Goal: Communication & Community: Answer question/provide support

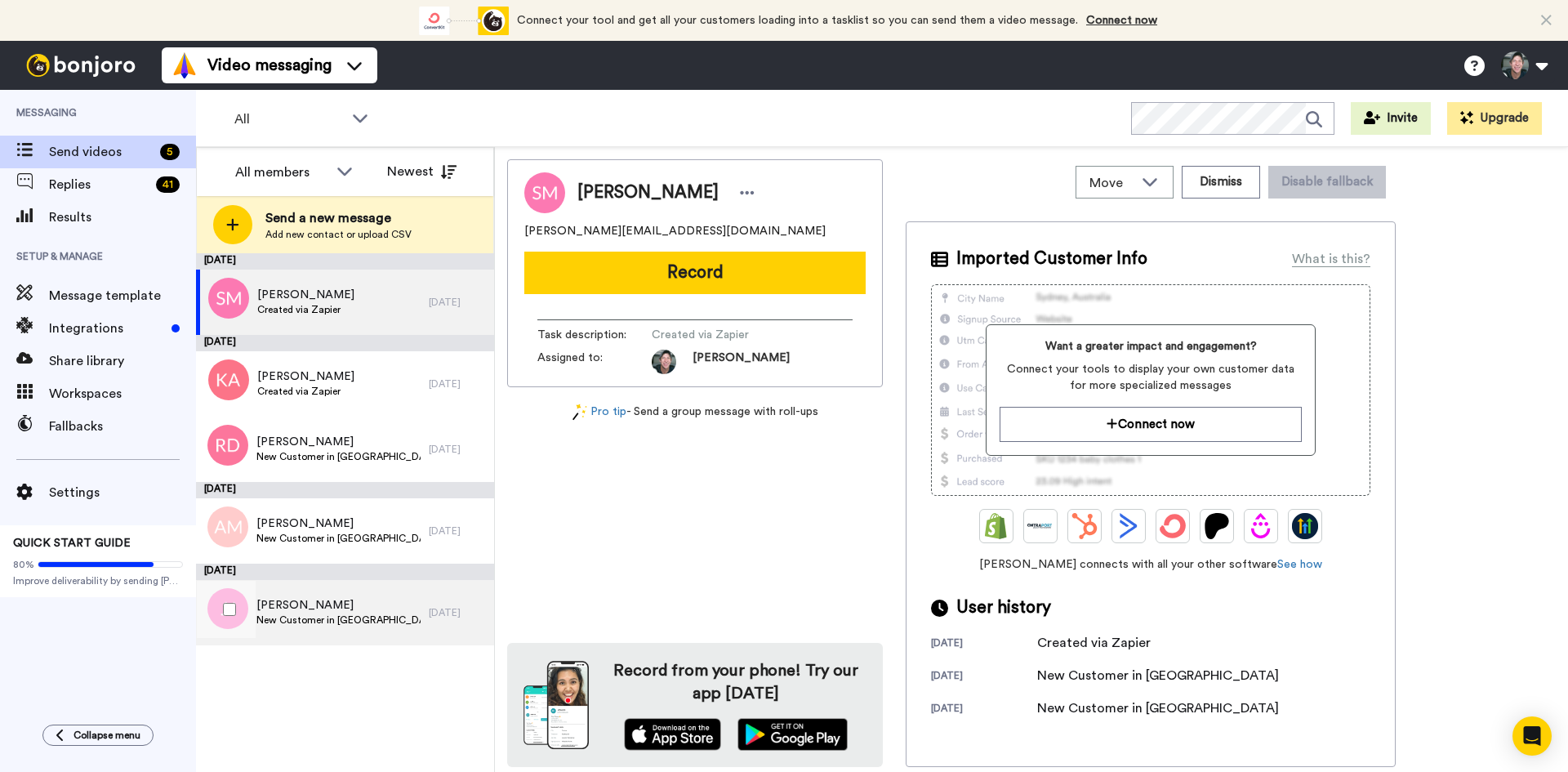
click at [320, 612] on span "Joshua Johnson" at bounding box center [338, 605] width 164 height 16
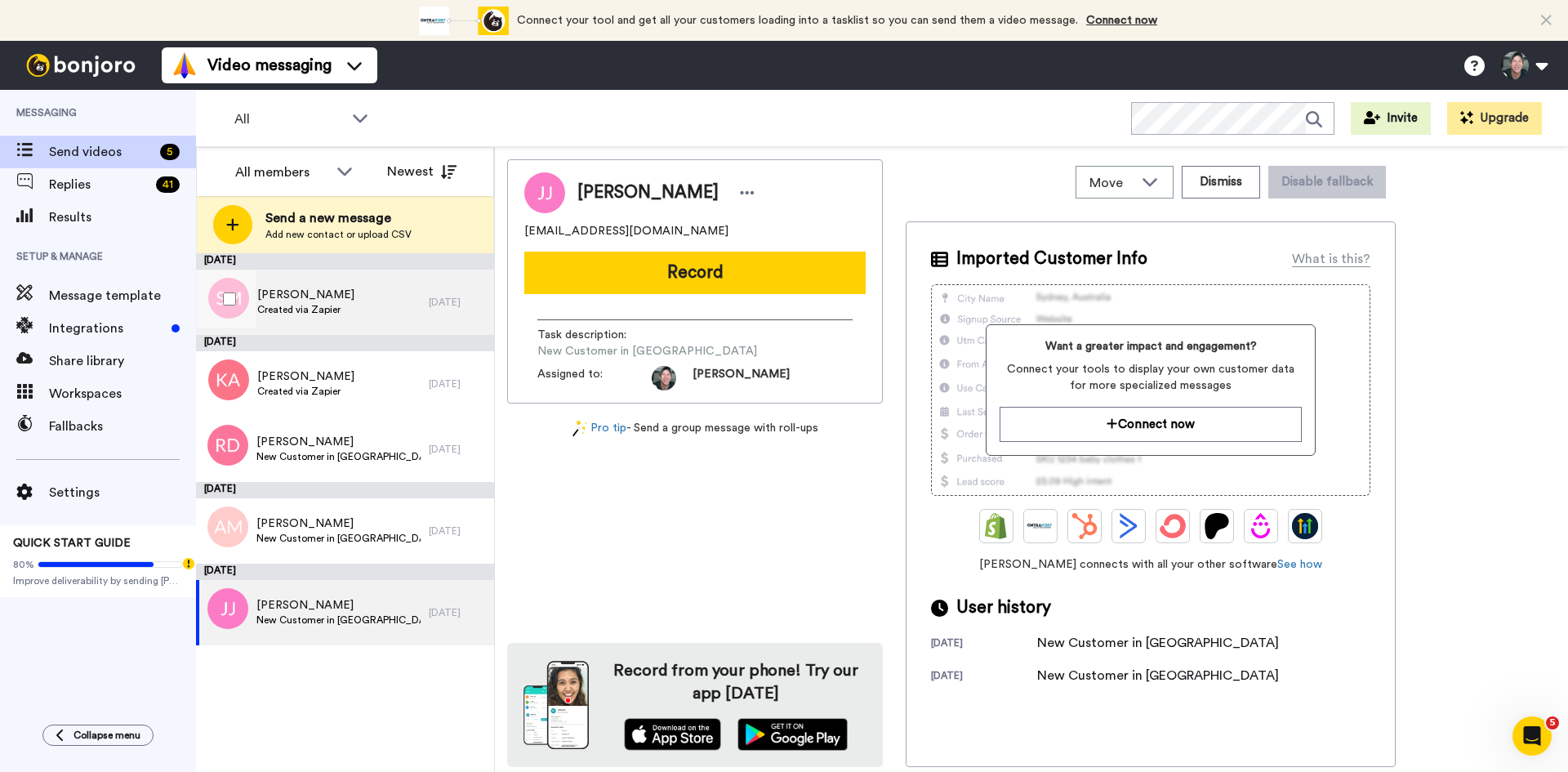
click at [345, 309] on div "Sebastien Mary Created via Zapier" at bounding box center [312, 303] width 233 height 65
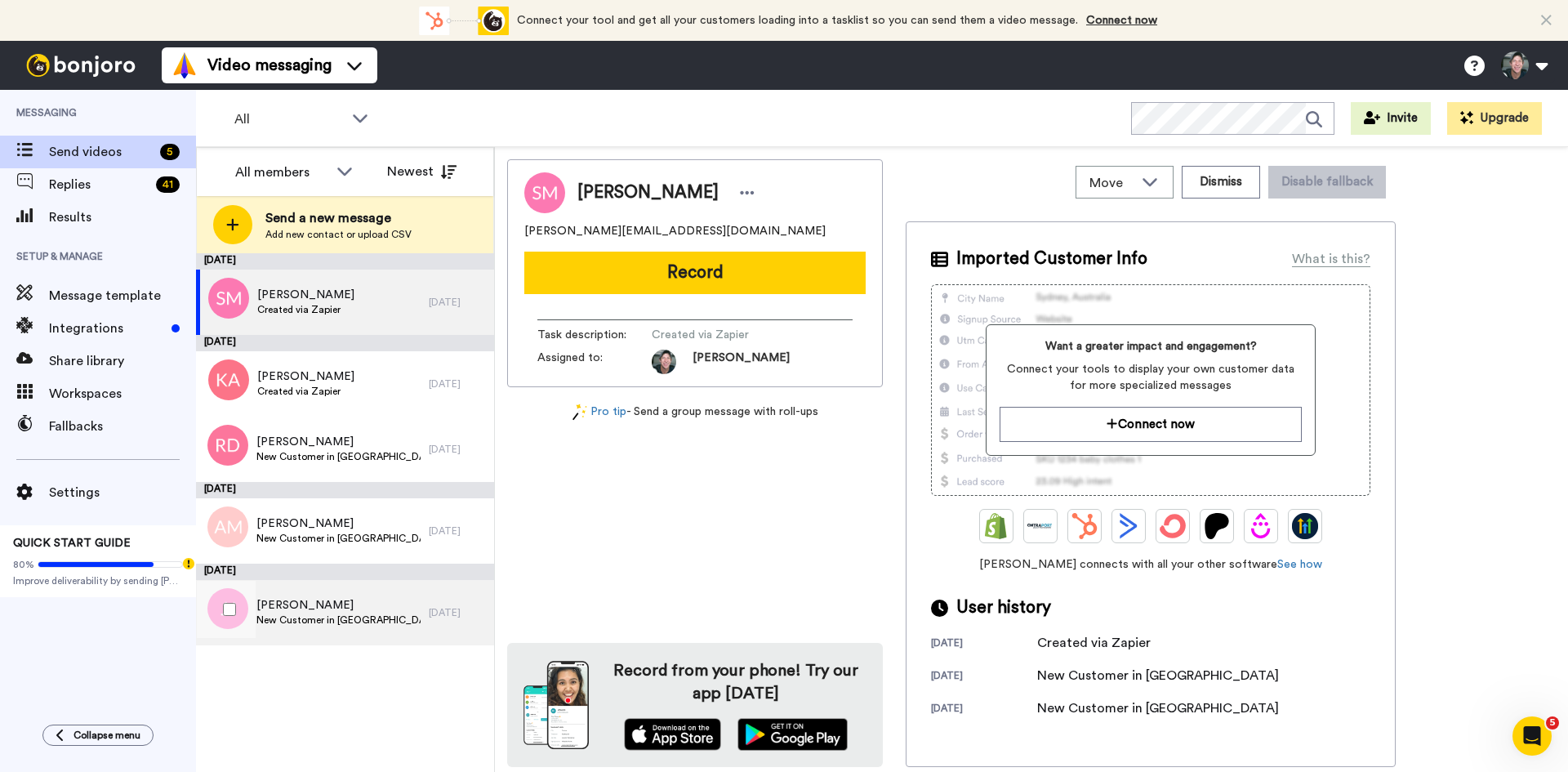
click at [337, 611] on span "Joshua Johnson" at bounding box center [338, 605] width 164 height 16
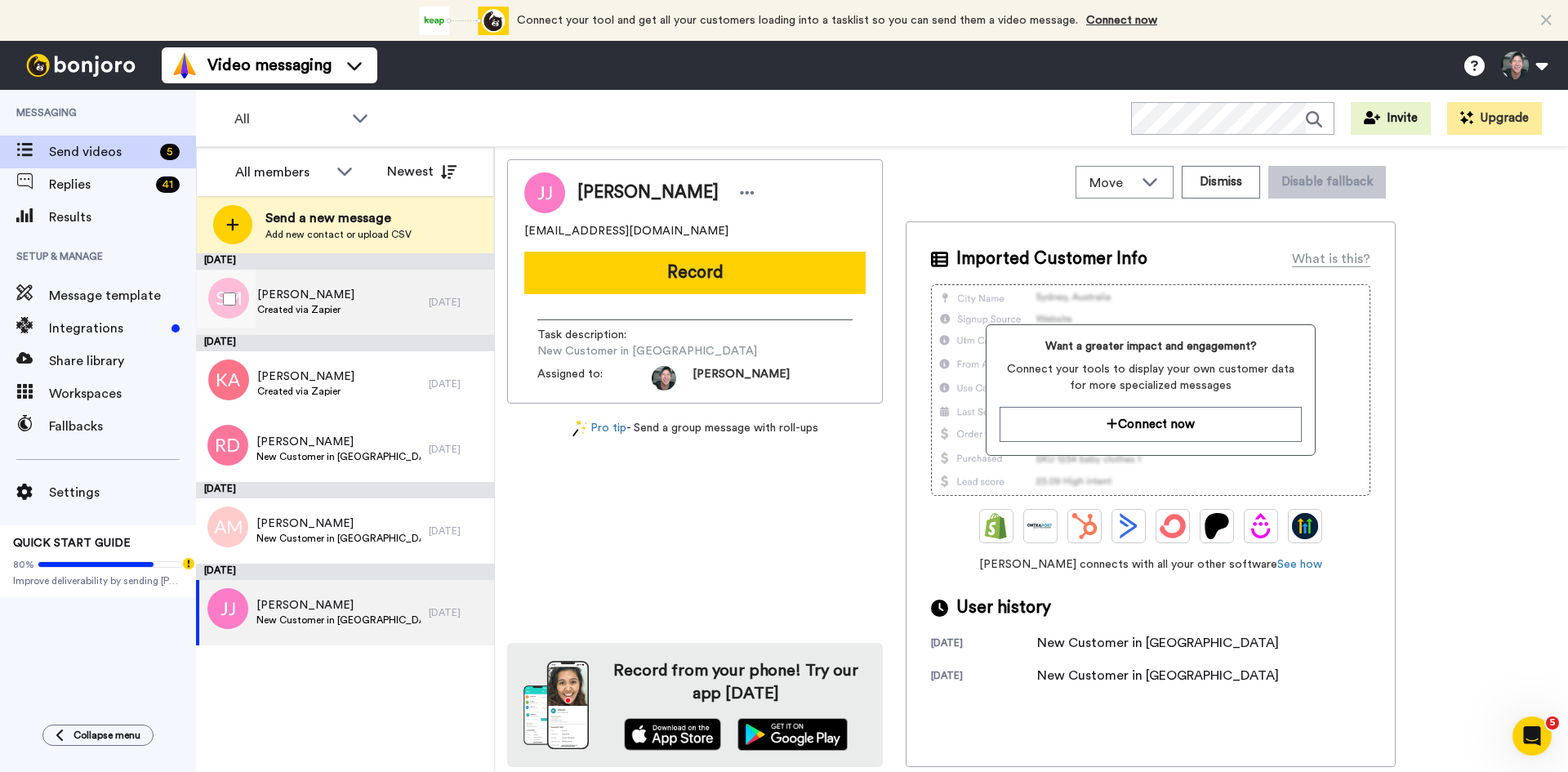
click at [313, 278] on div "Sebastien Mary Created via Zapier" at bounding box center [312, 303] width 233 height 65
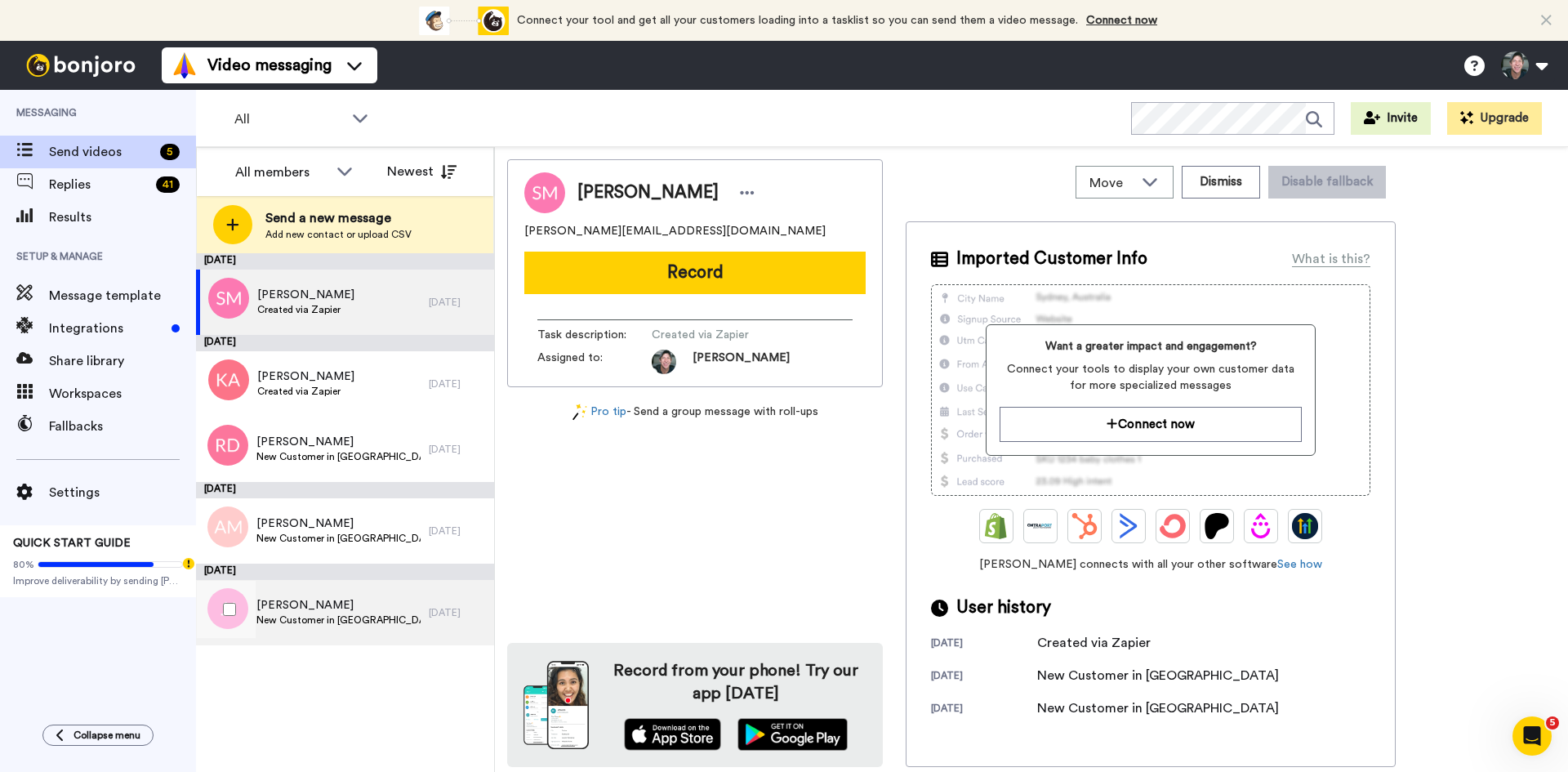
click at [330, 597] on span "Joshua Johnson" at bounding box center [338, 605] width 164 height 16
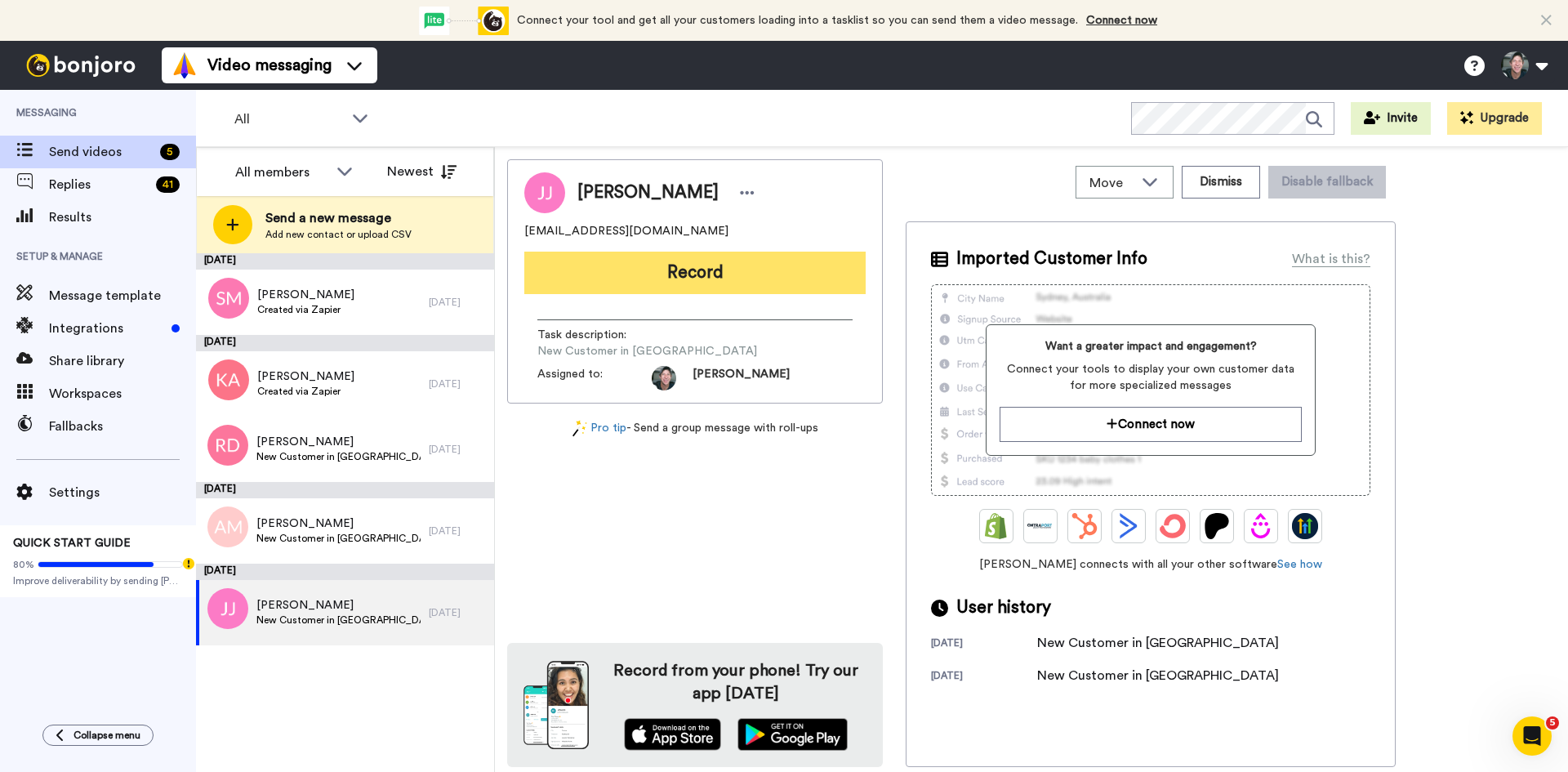
click at [726, 267] on button "Record" at bounding box center [694, 273] width 341 height 42
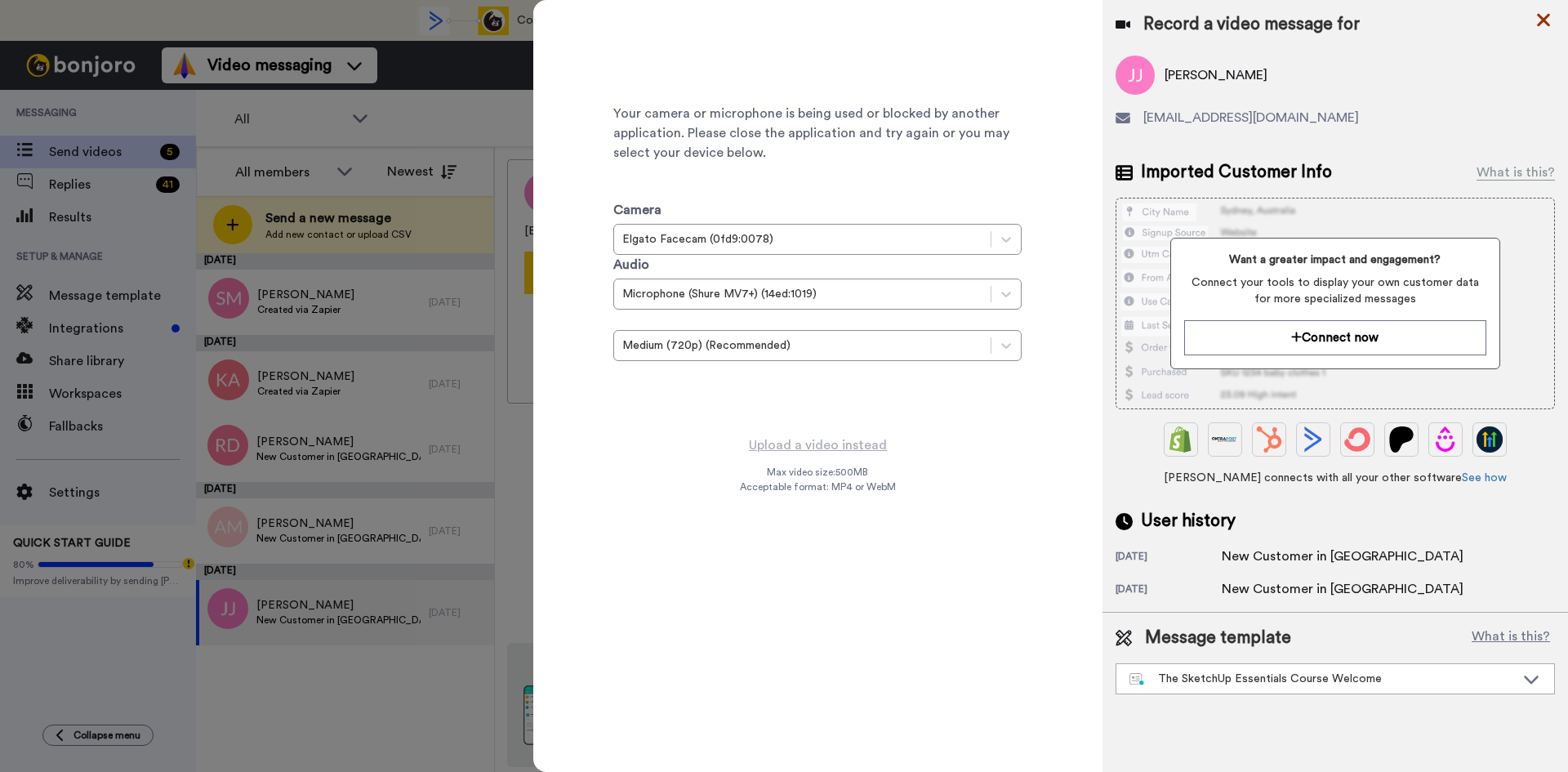
click at [1547, 11] on icon at bounding box center [1543, 20] width 16 height 21
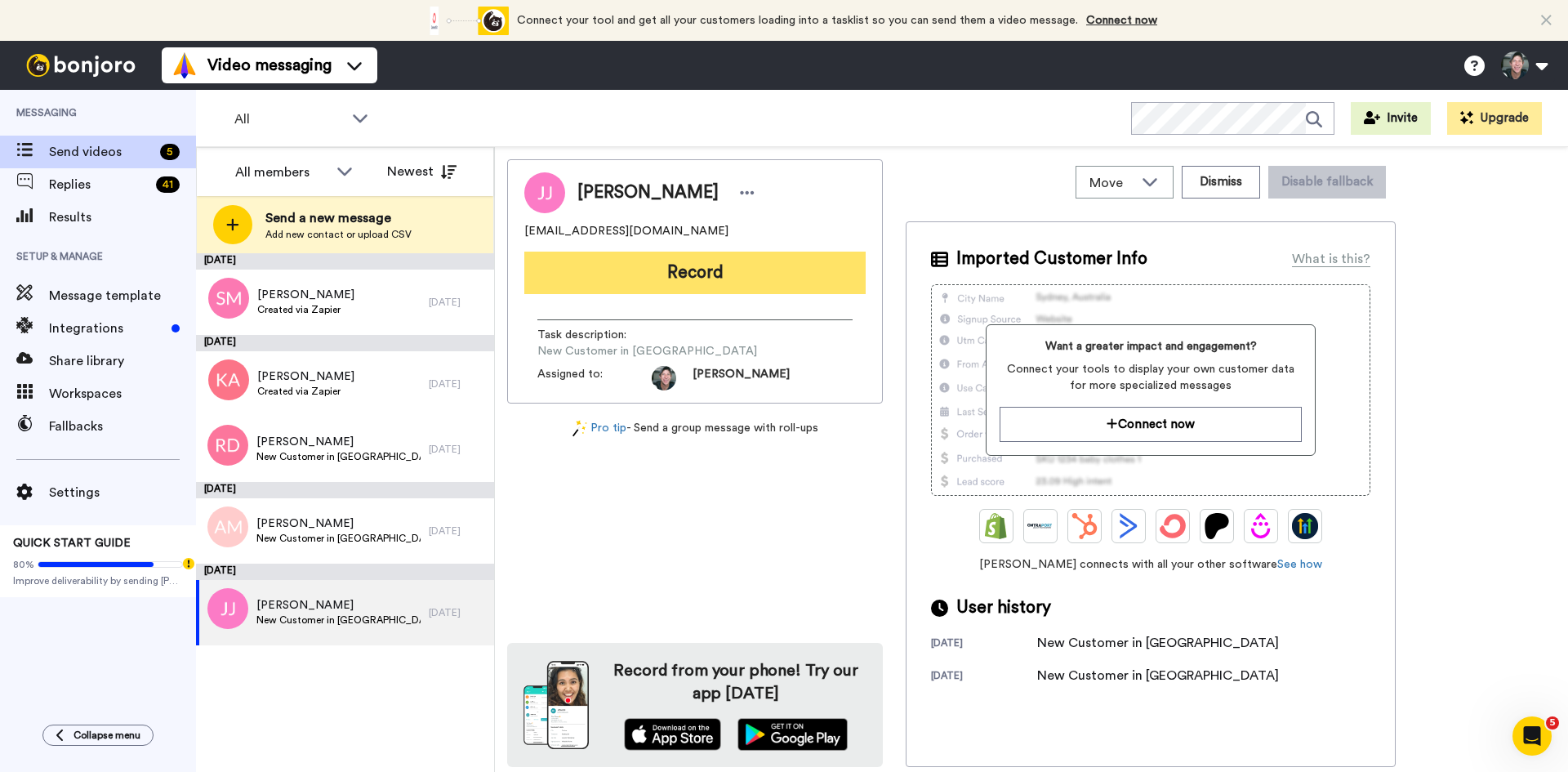
click at [686, 279] on button "Record" at bounding box center [694, 273] width 341 height 42
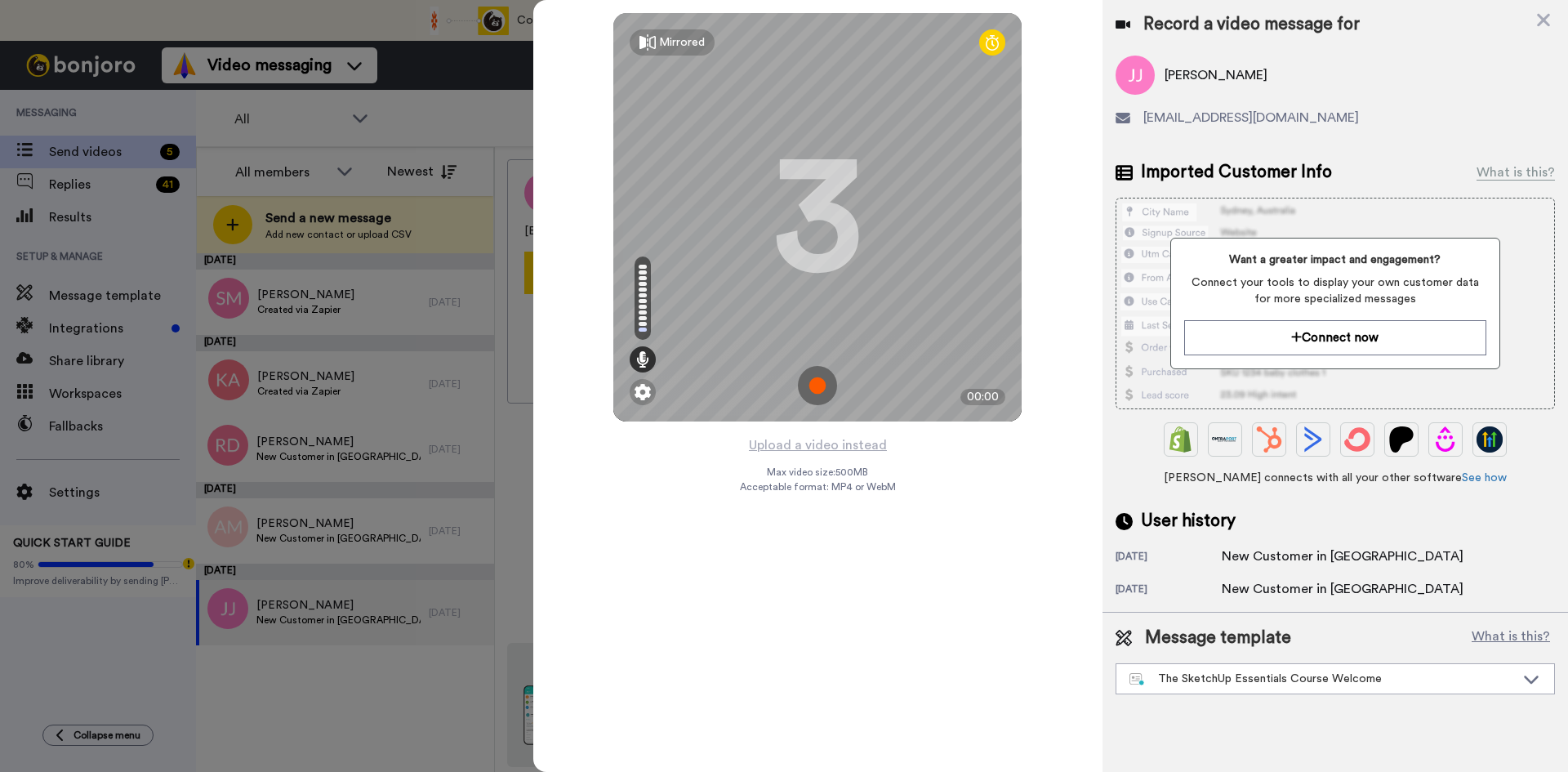
click at [816, 388] on img at bounding box center [818, 386] width 40 height 40
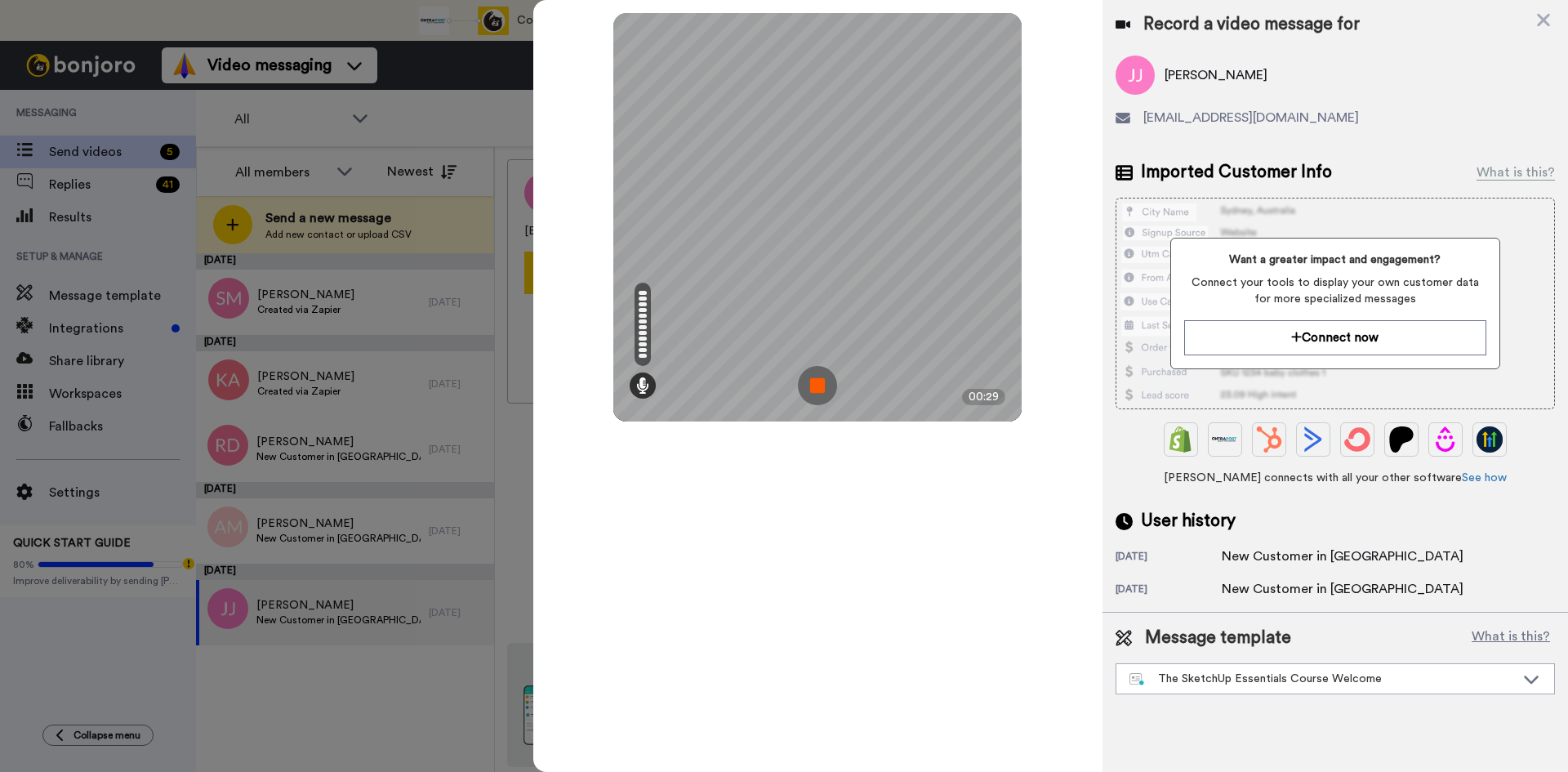
click at [816, 388] on img at bounding box center [818, 386] width 40 height 40
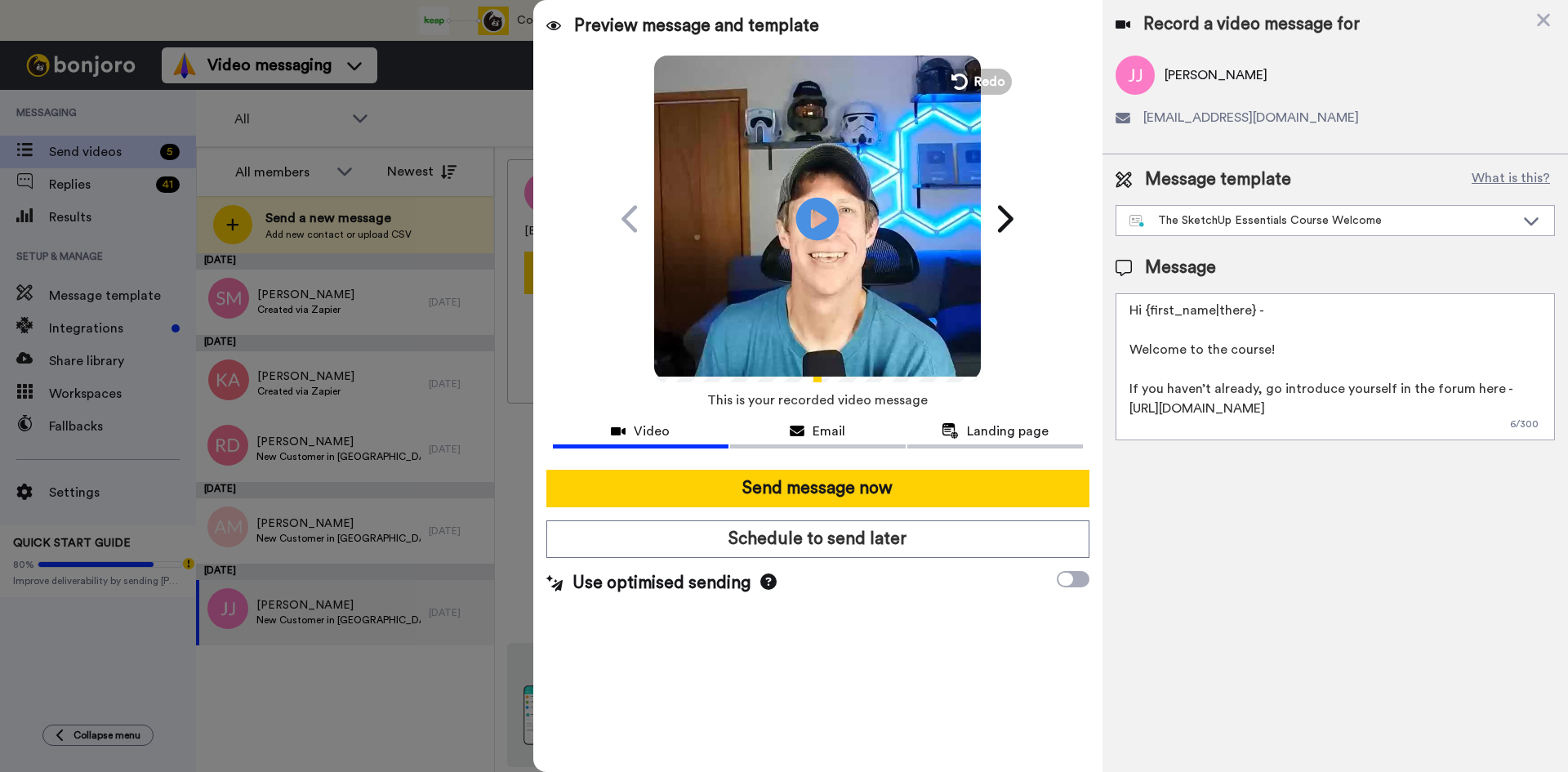
click at [813, 206] on icon at bounding box center [818, 218] width 43 height 43
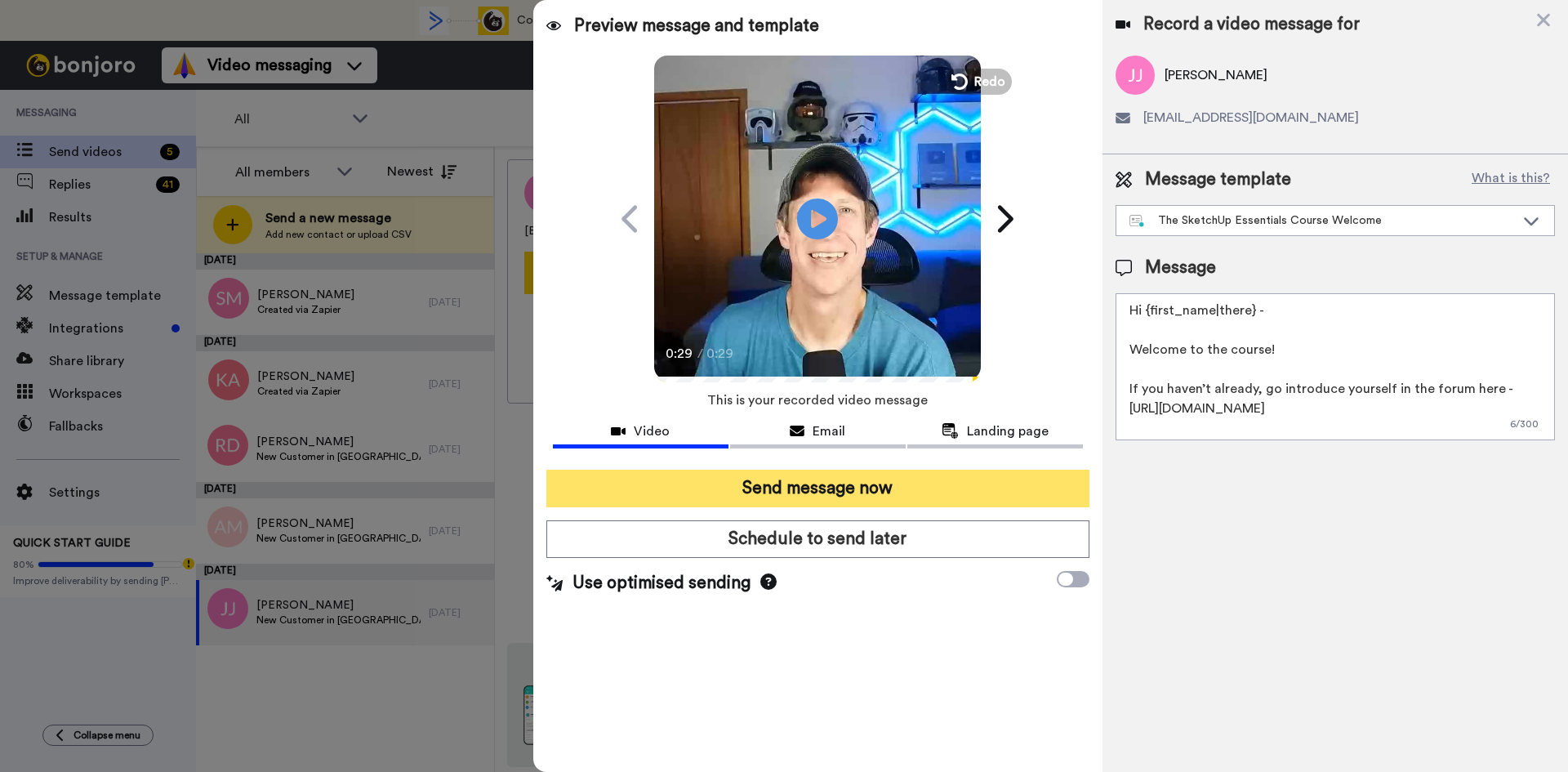
click at [832, 486] on button "Send message now" at bounding box center [818, 489] width 543 height 38
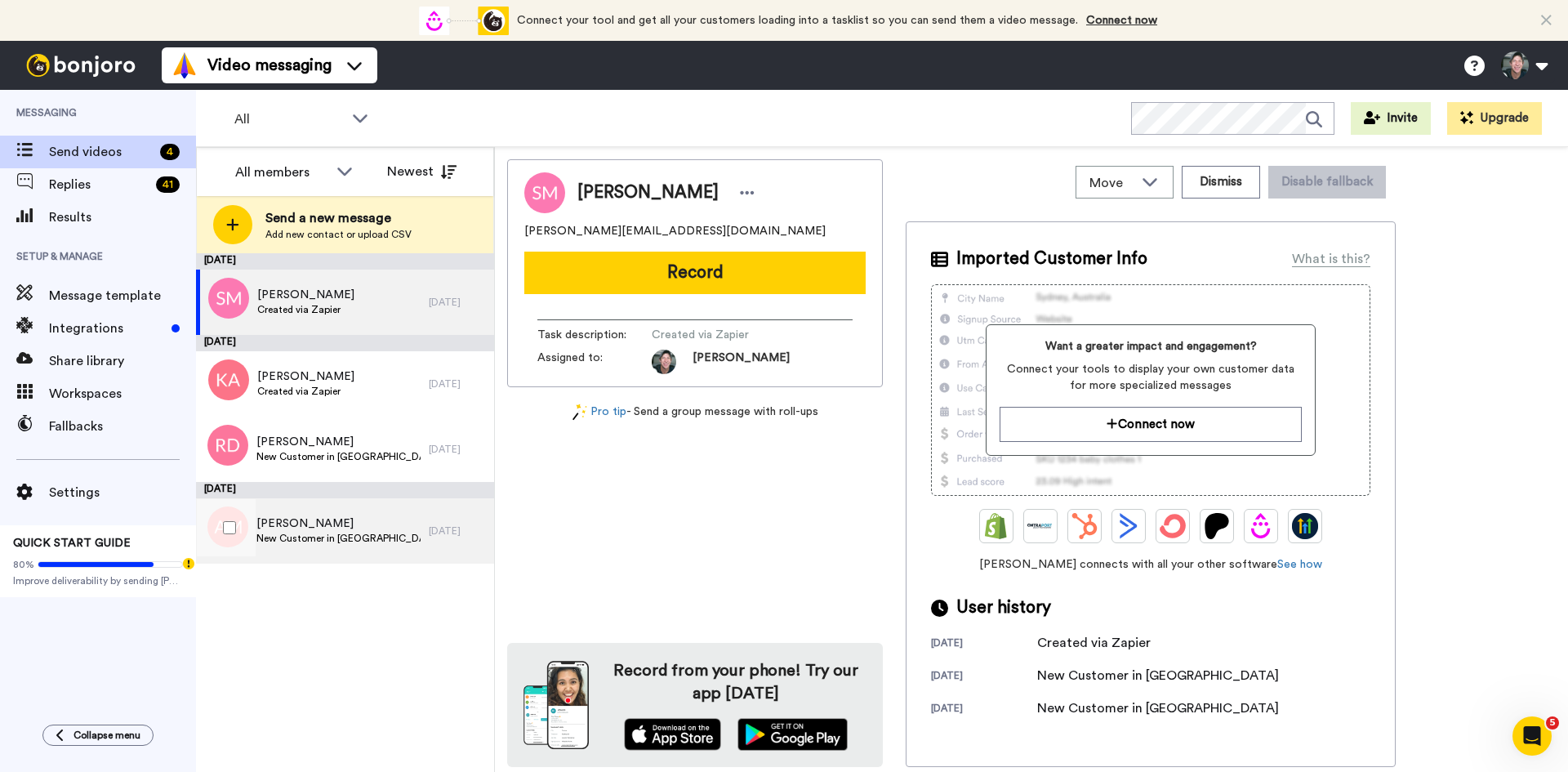
click at [312, 523] on span "AnnaMy Moshdahl" at bounding box center [338, 524] width 164 height 16
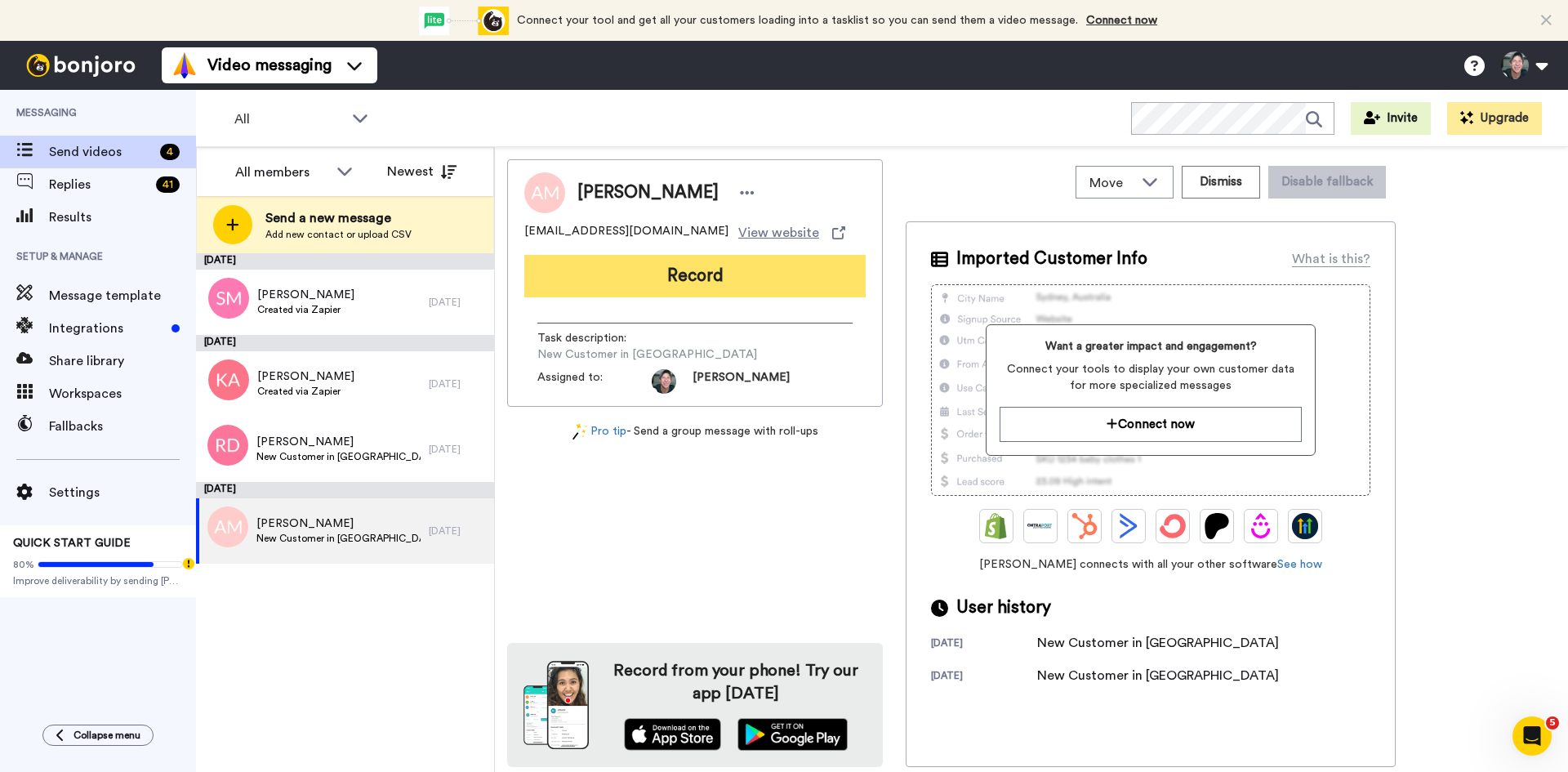
click at [688, 273] on button "Record" at bounding box center [694, 276] width 341 height 42
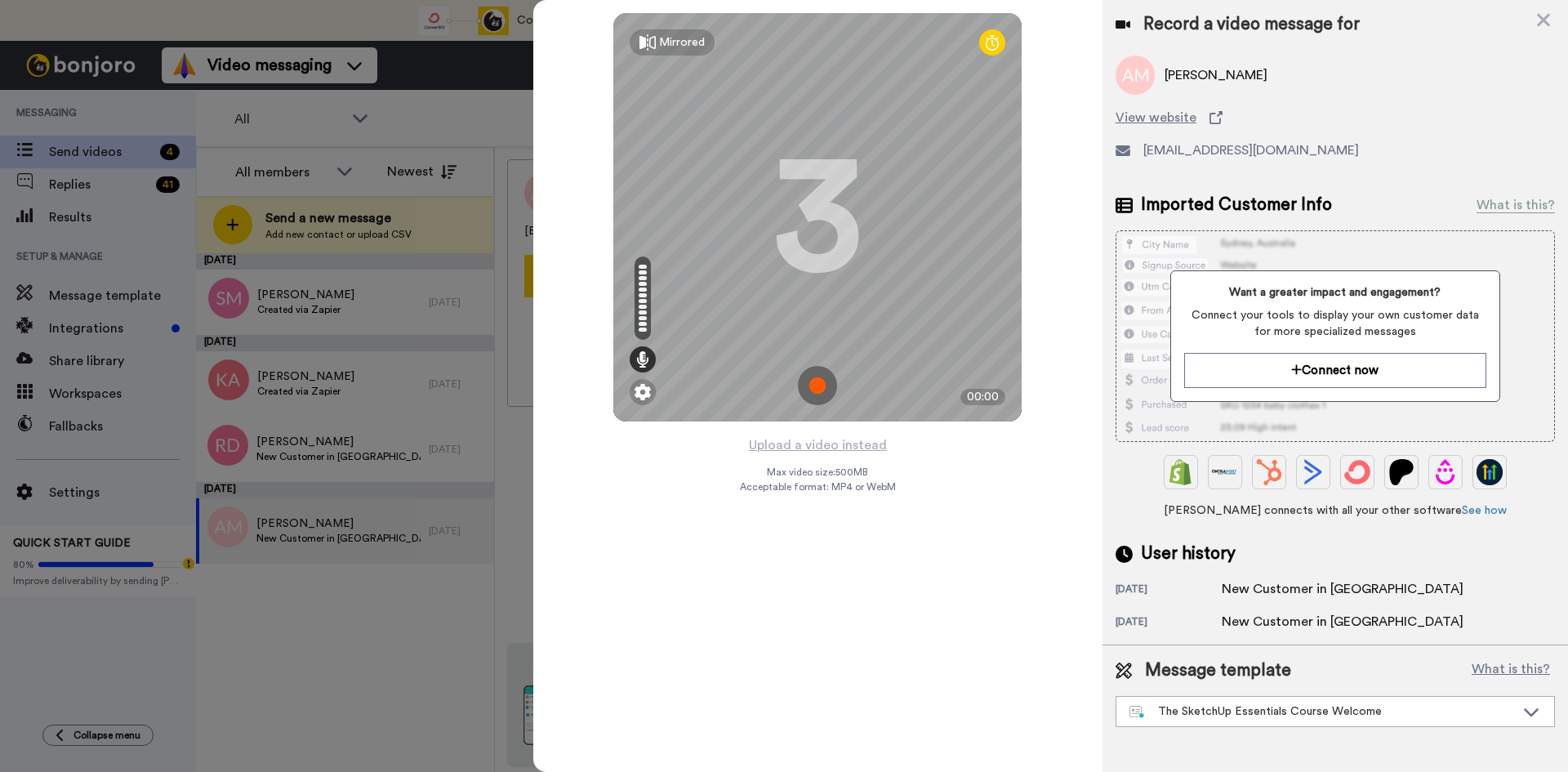
click at [815, 389] on img at bounding box center [818, 386] width 40 height 40
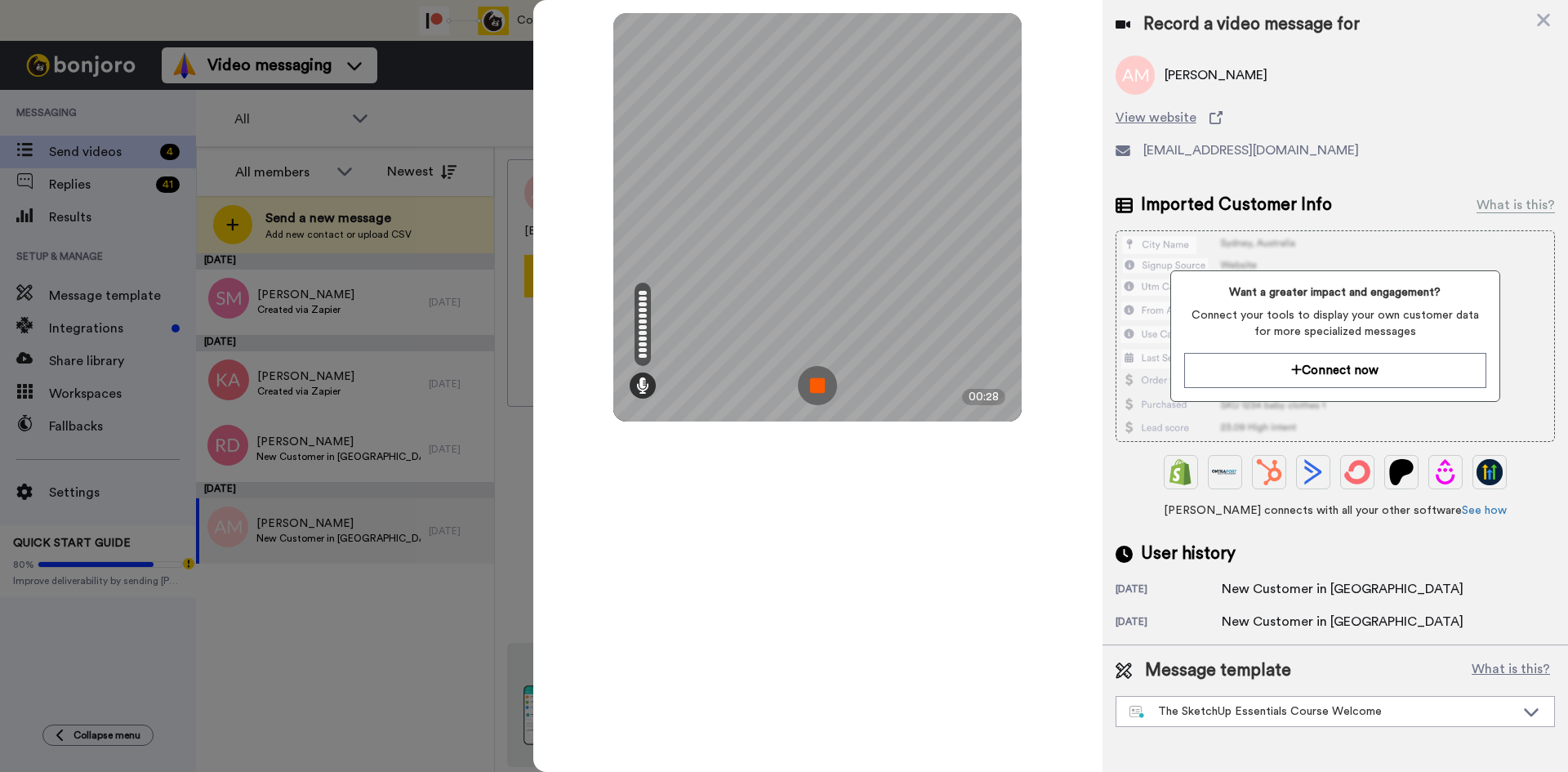
click at [815, 389] on img at bounding box center [818, 386] width 40 height 40
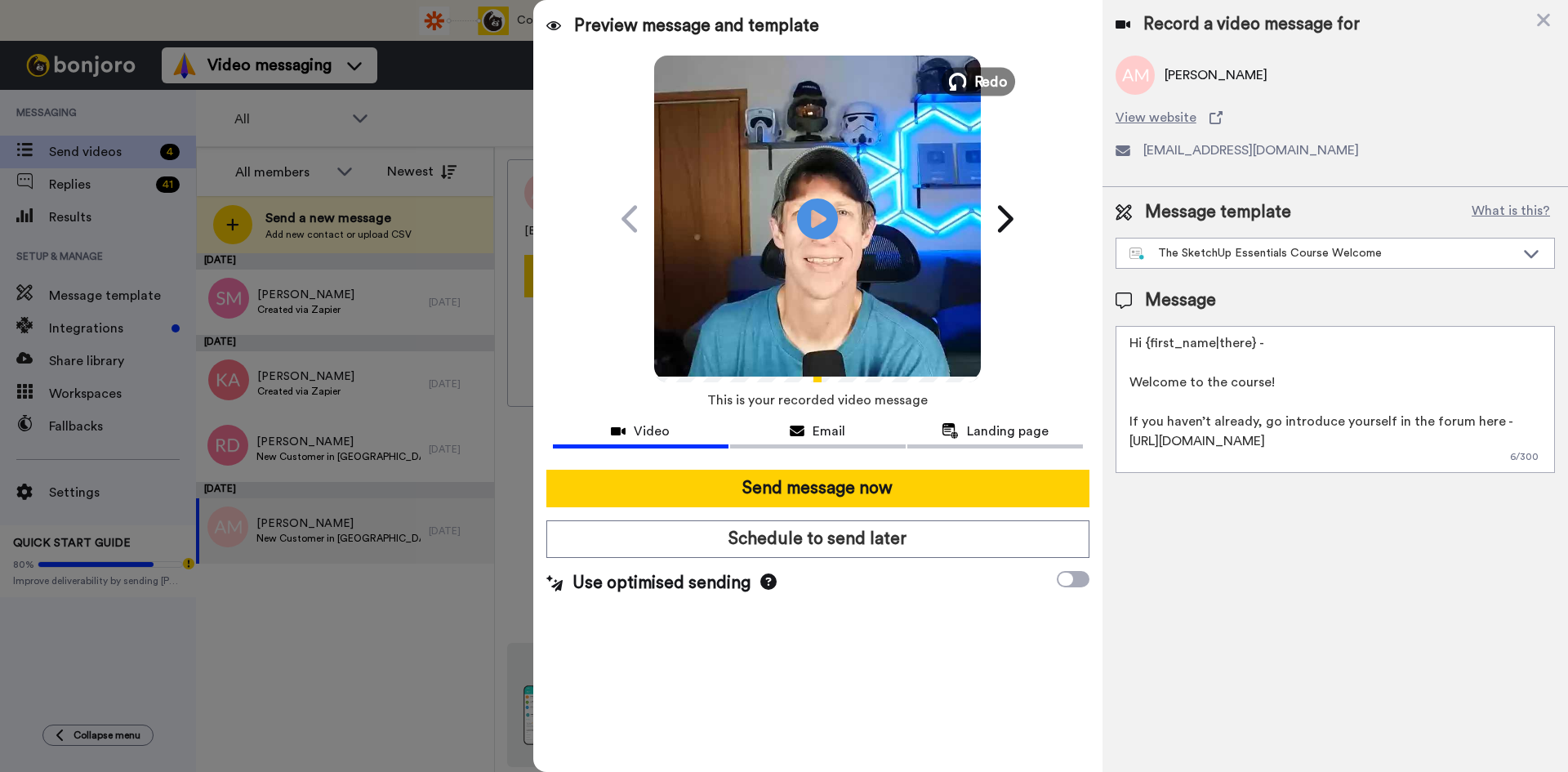
click at [983, 80] on span "Redo" at bounding box center [991, 81] width 34 height 21
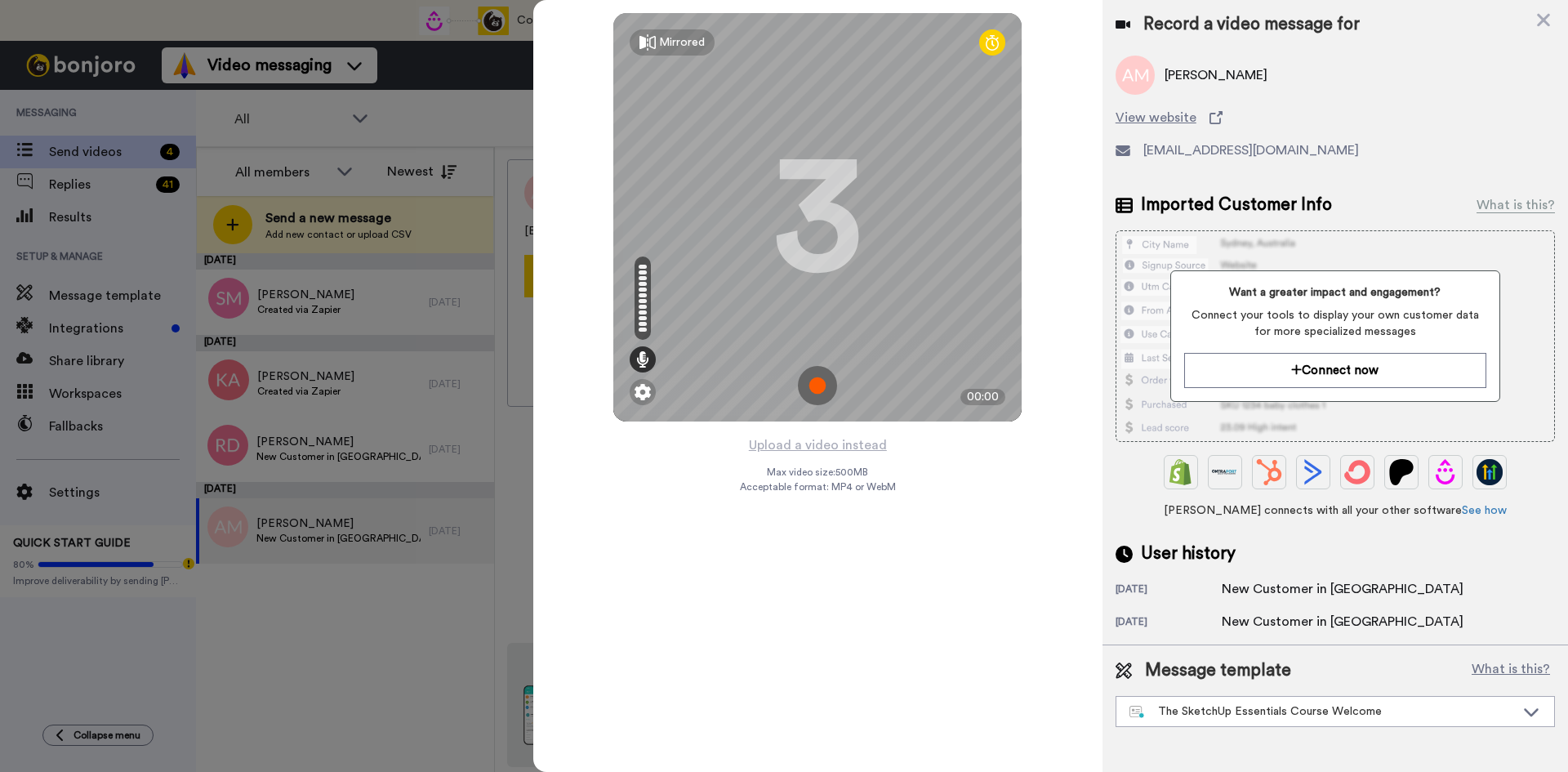
click at [823, 386] on img at bounding box center [818, 386] width 40 height 40
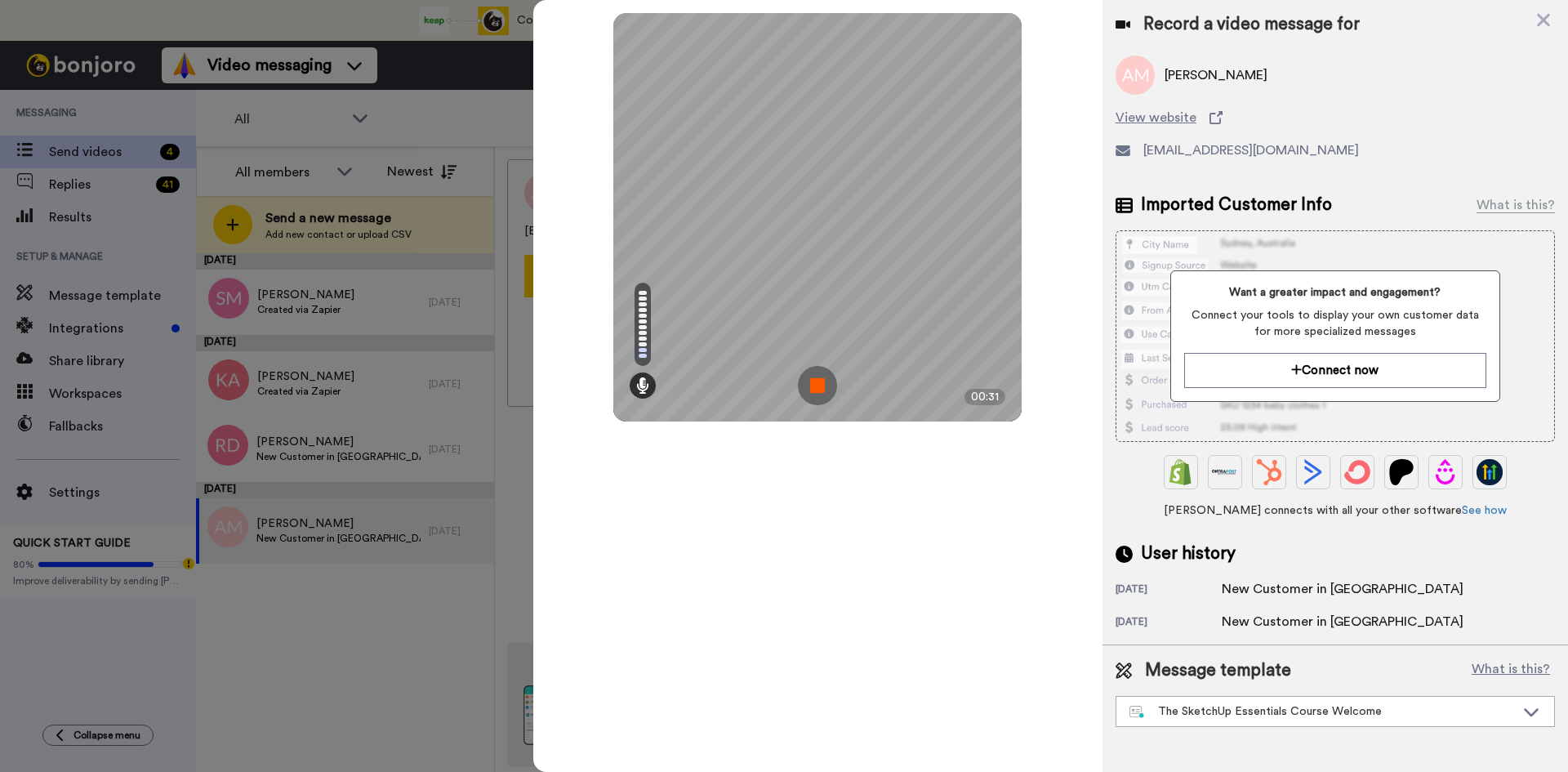
click at [823, 386] on img at bounding box center [818, 386] width 40 height 40
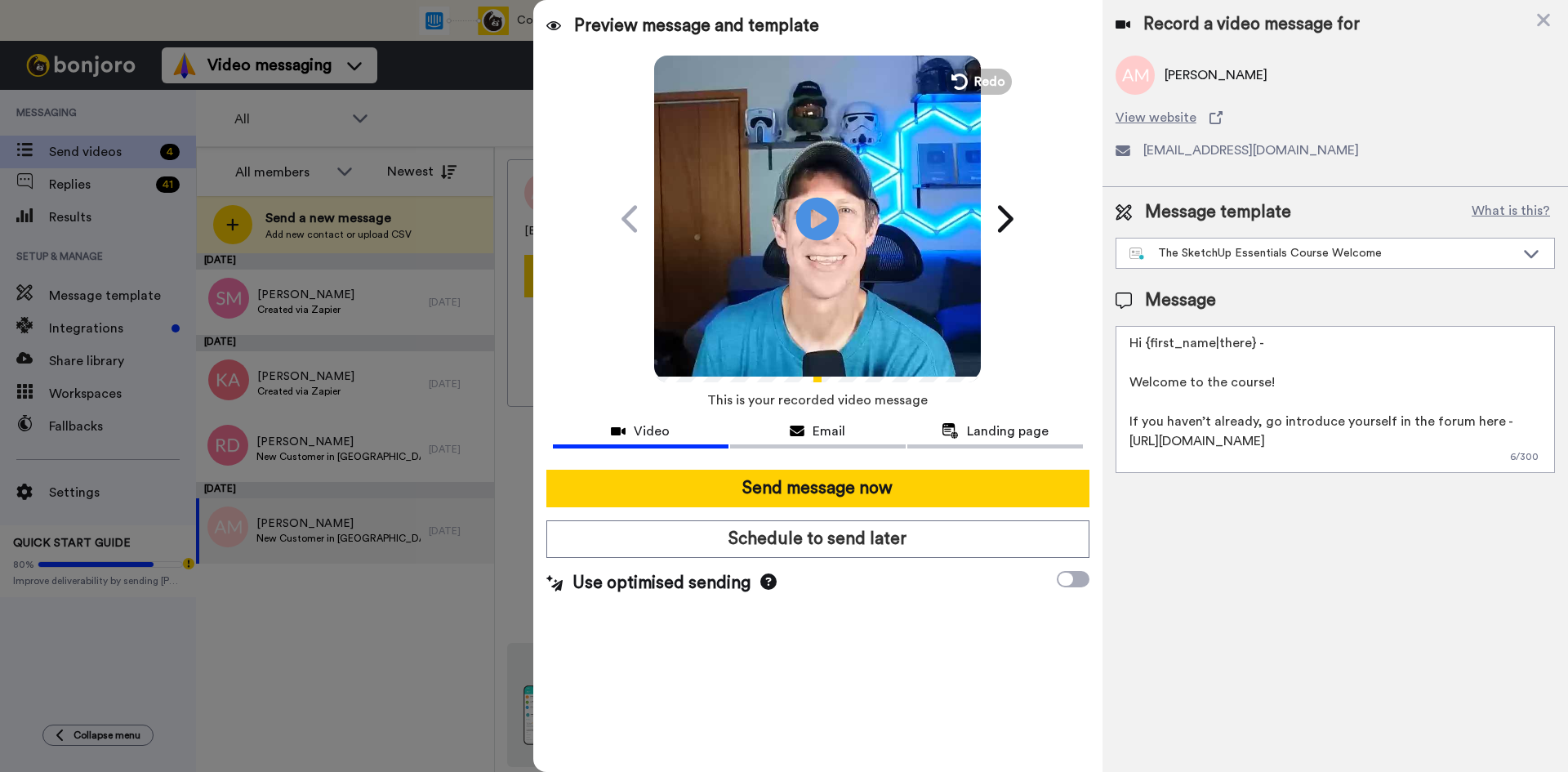
click at [820, 235] on icon at bounding box center [818, 218] width 43 height 43
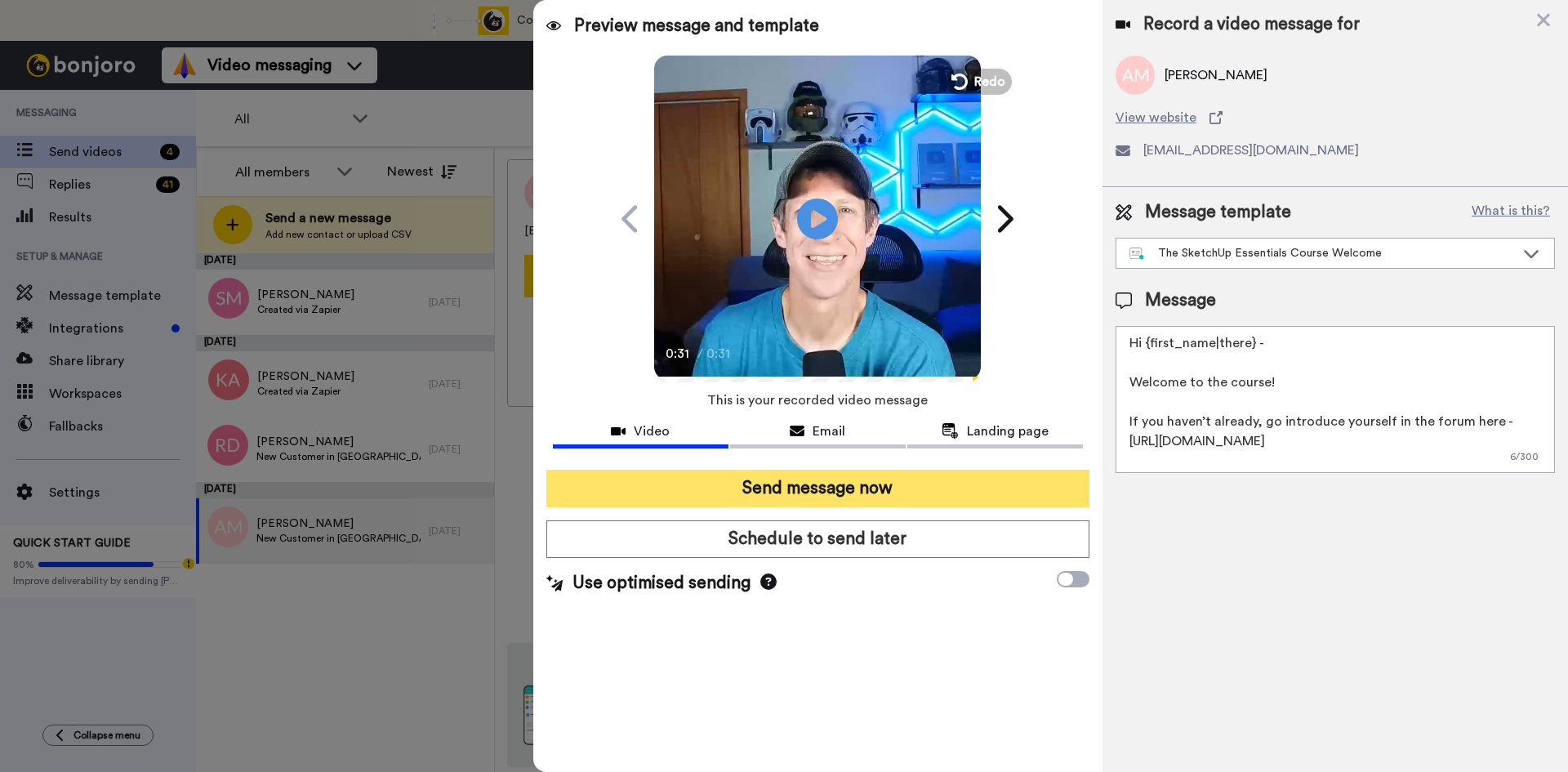
click at [855, 494] on button "Send message now" at bounding box center [818, 489] width 543 height 38
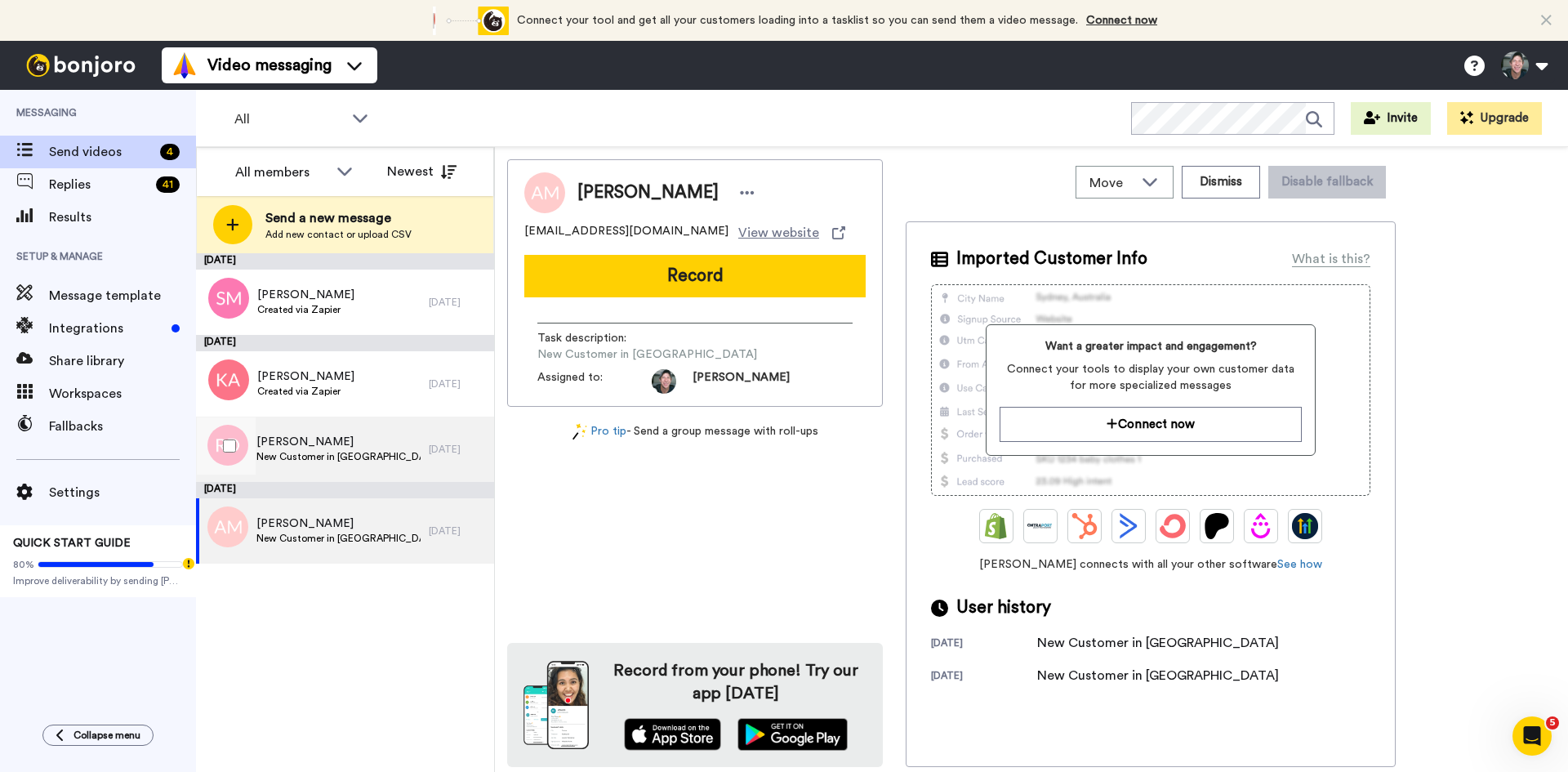
click at [320, 451] on span "New Customer in [GEOGRAPHIC_DATA]" at bounding box center [338, 456] width 164 height 13
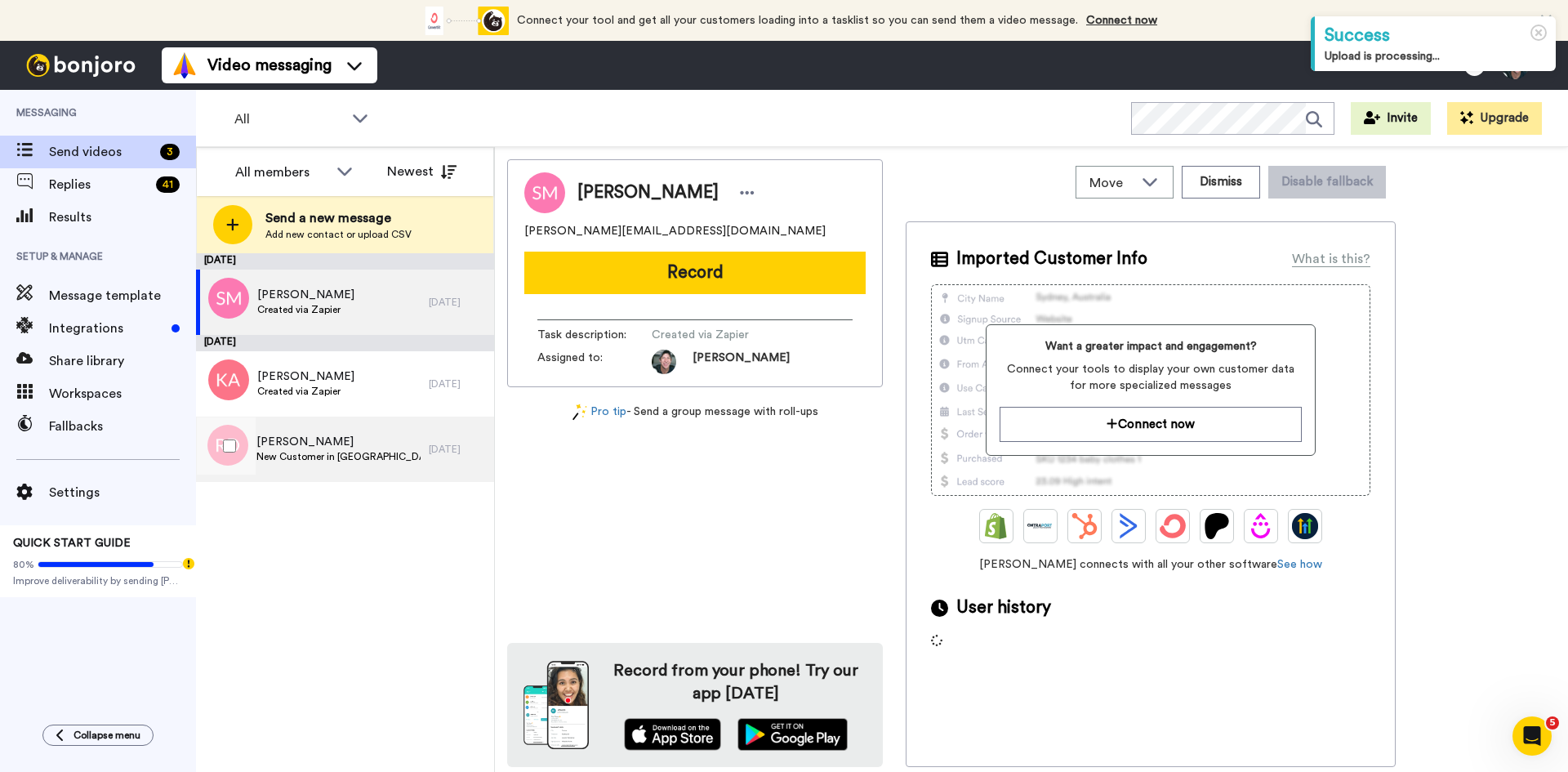
click at [302, 454] on span "New Customer in [GEOGRAPHIC_DATA]" at bounding box center [338, 456] width 164 height 13
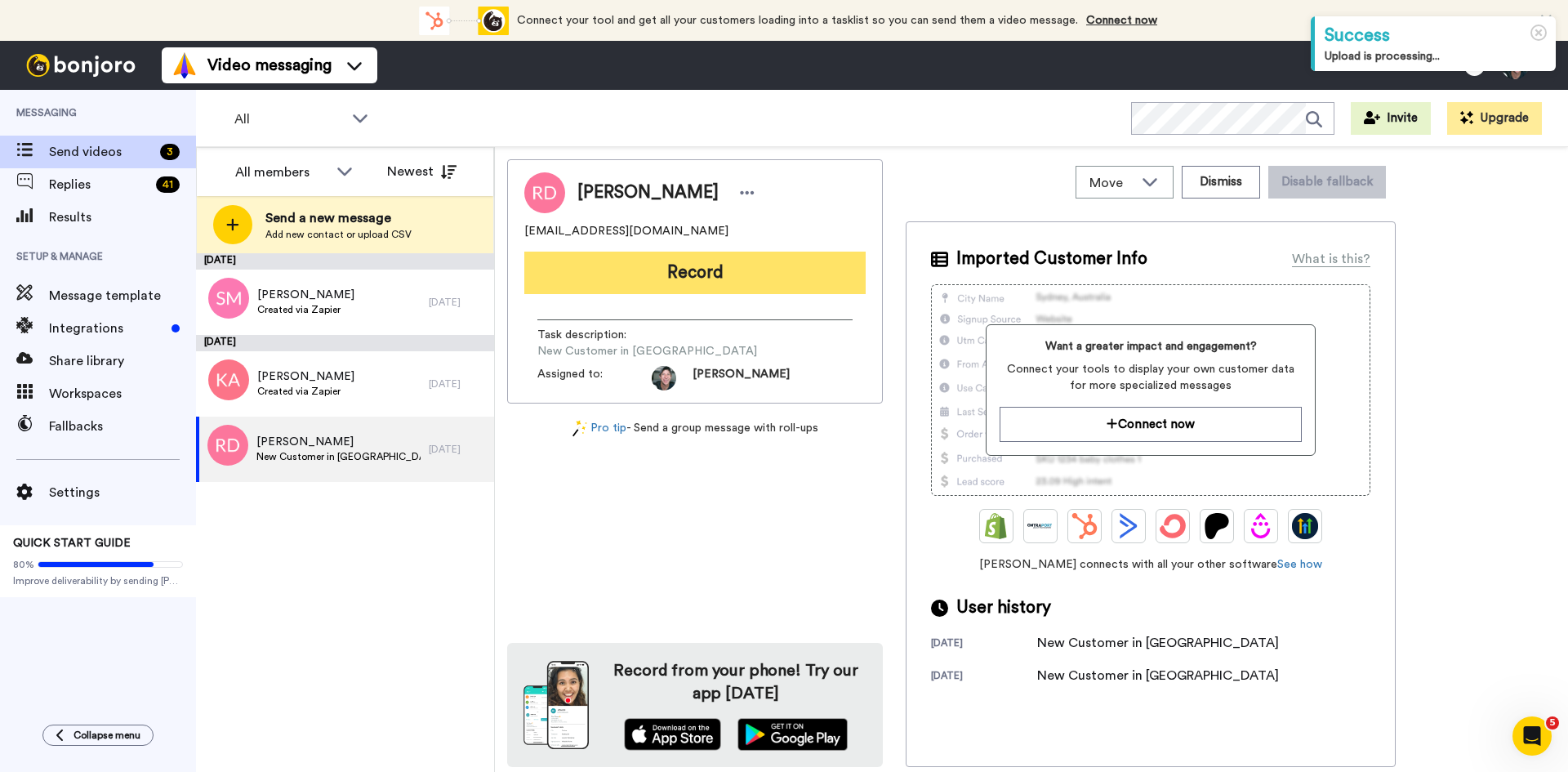
click at [670, 273] on button "Record" at bounding box center [694, 273] width 341 height 42
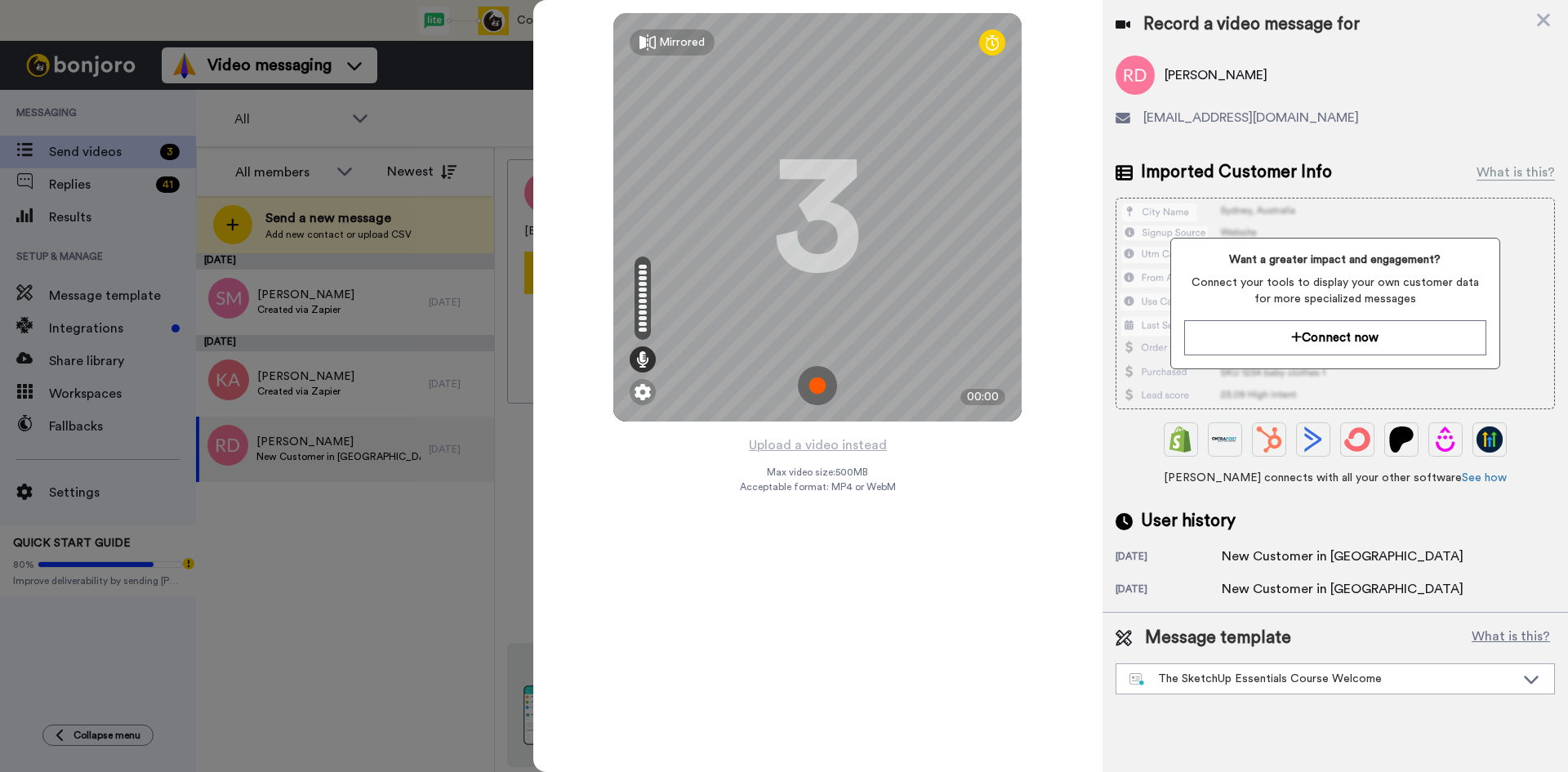
click at [810, 378] on img at bounding box center [818, 386] width 40 height 40
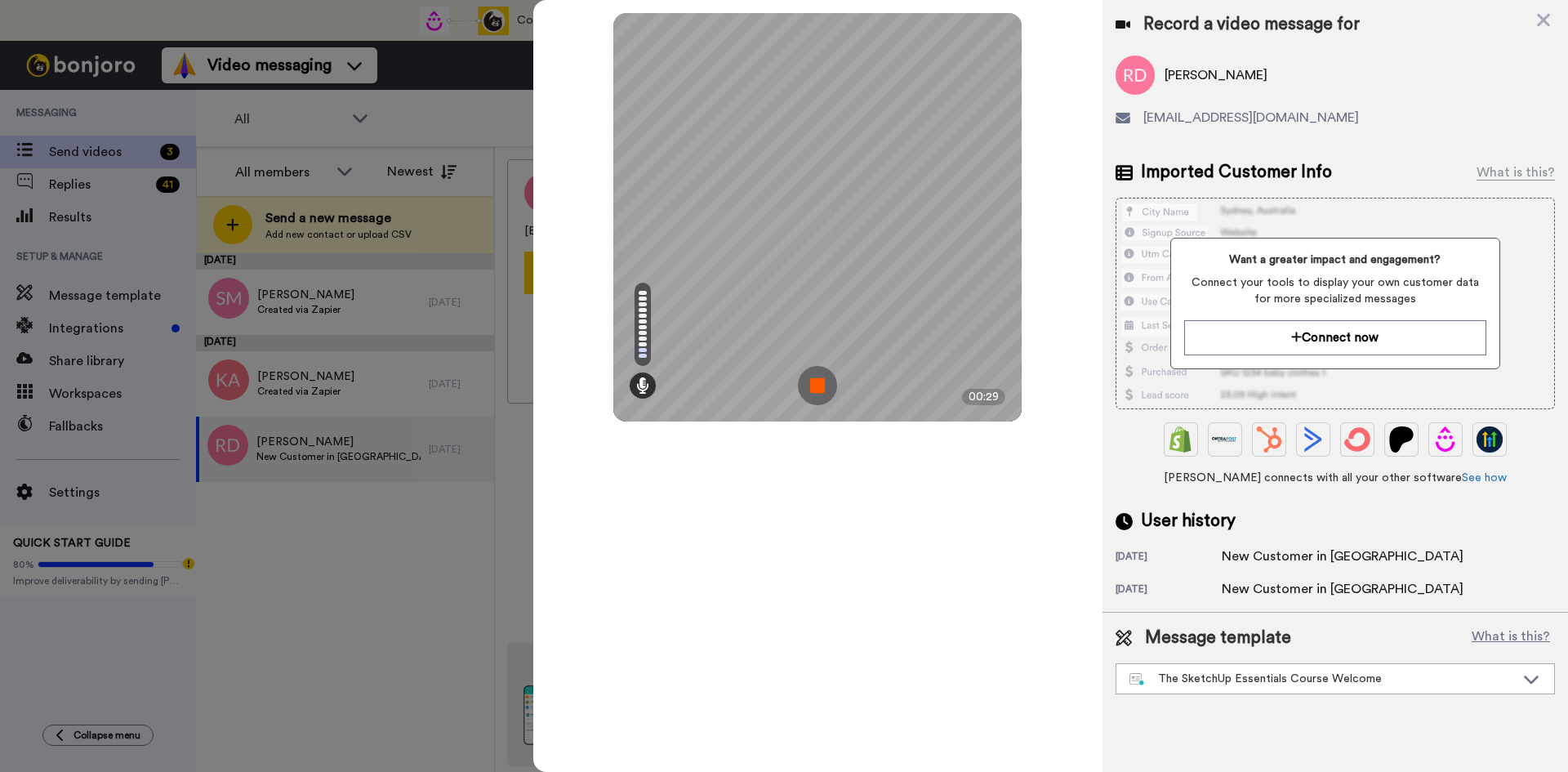
click at [810, 378] on img at bounding box center [818, 386] width 40 height 40
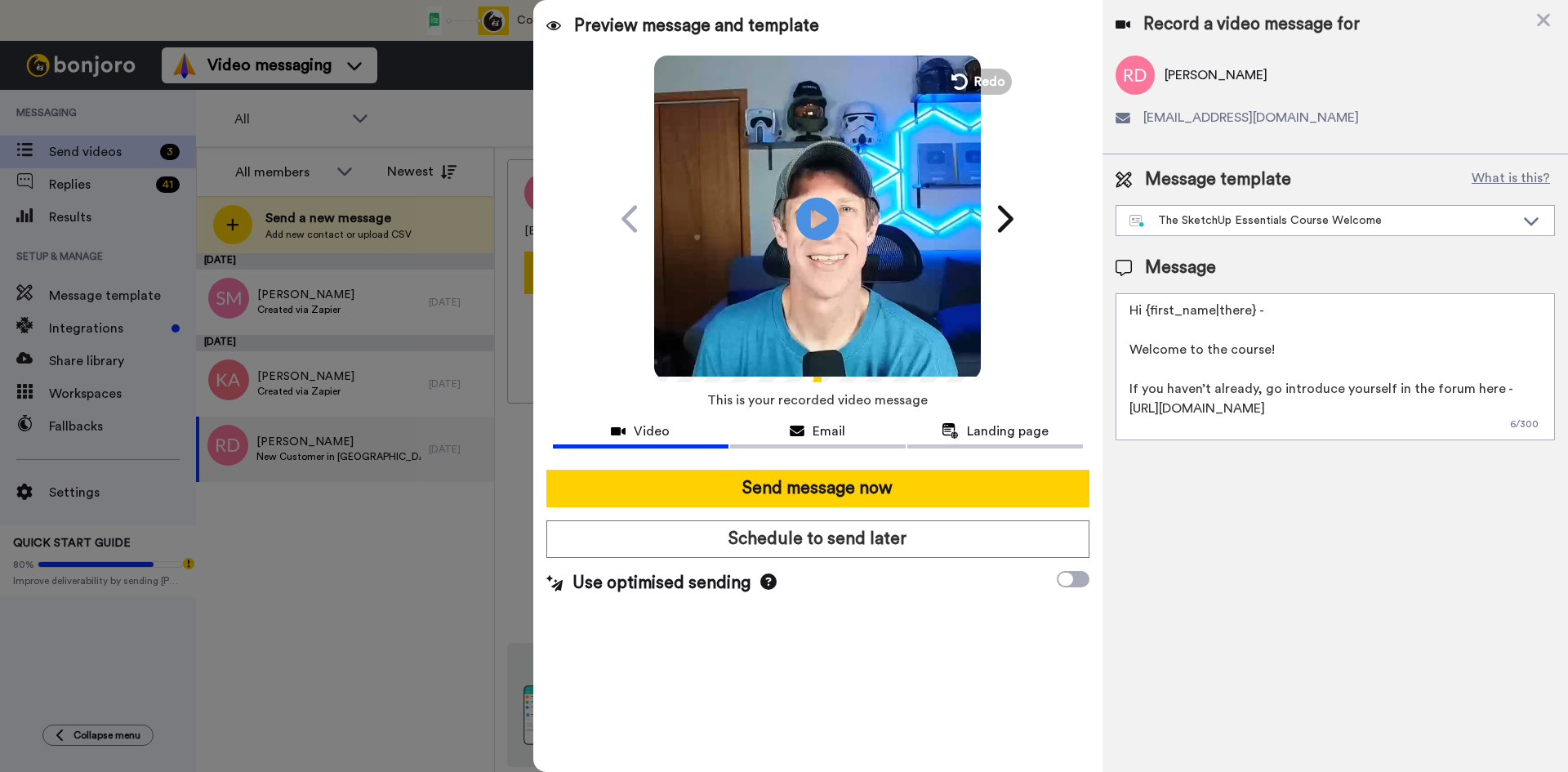
click at [828, 218] on icon at bounding box center [818, 218] width 43 height 43
click at [830, 230] on icon at bounding box center [818, 218] width 43 height 43
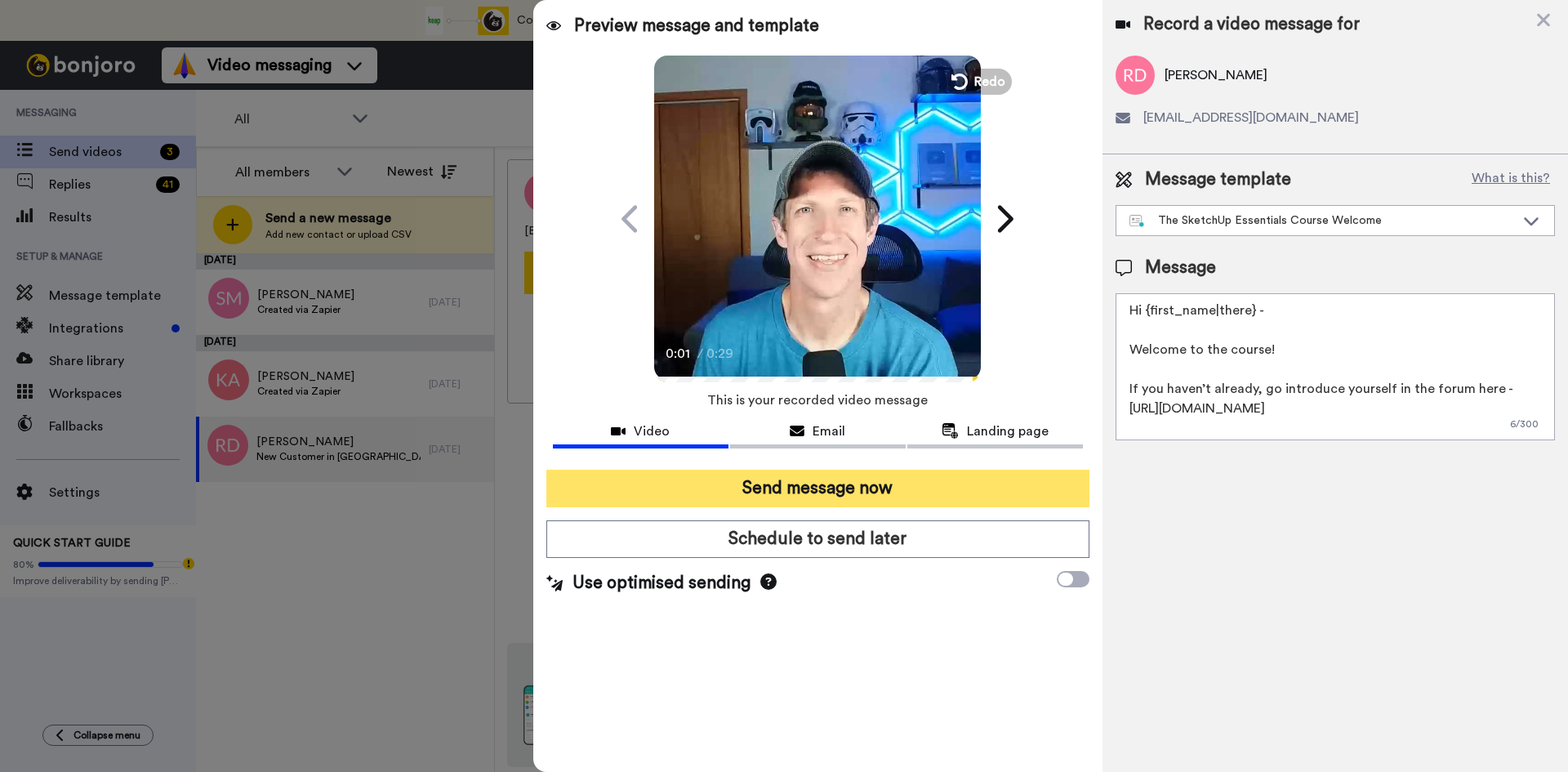
click at [827, 489] on button "Send message now" at bounding box center [818, 489] width 543 height 38
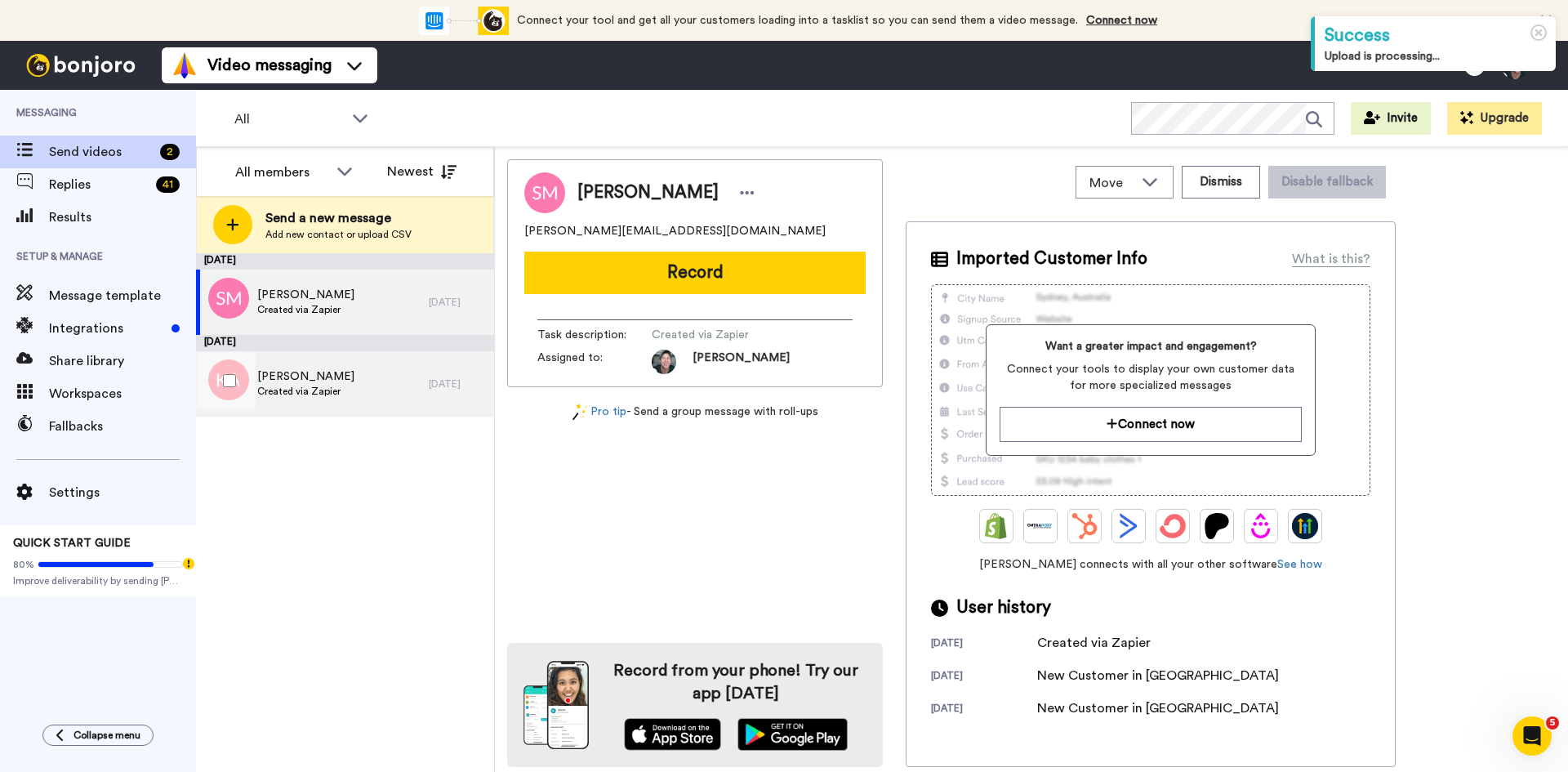
click at [289, 386] on span "Created via Zapier" at bounding box center [305, 391] width 97 height 13
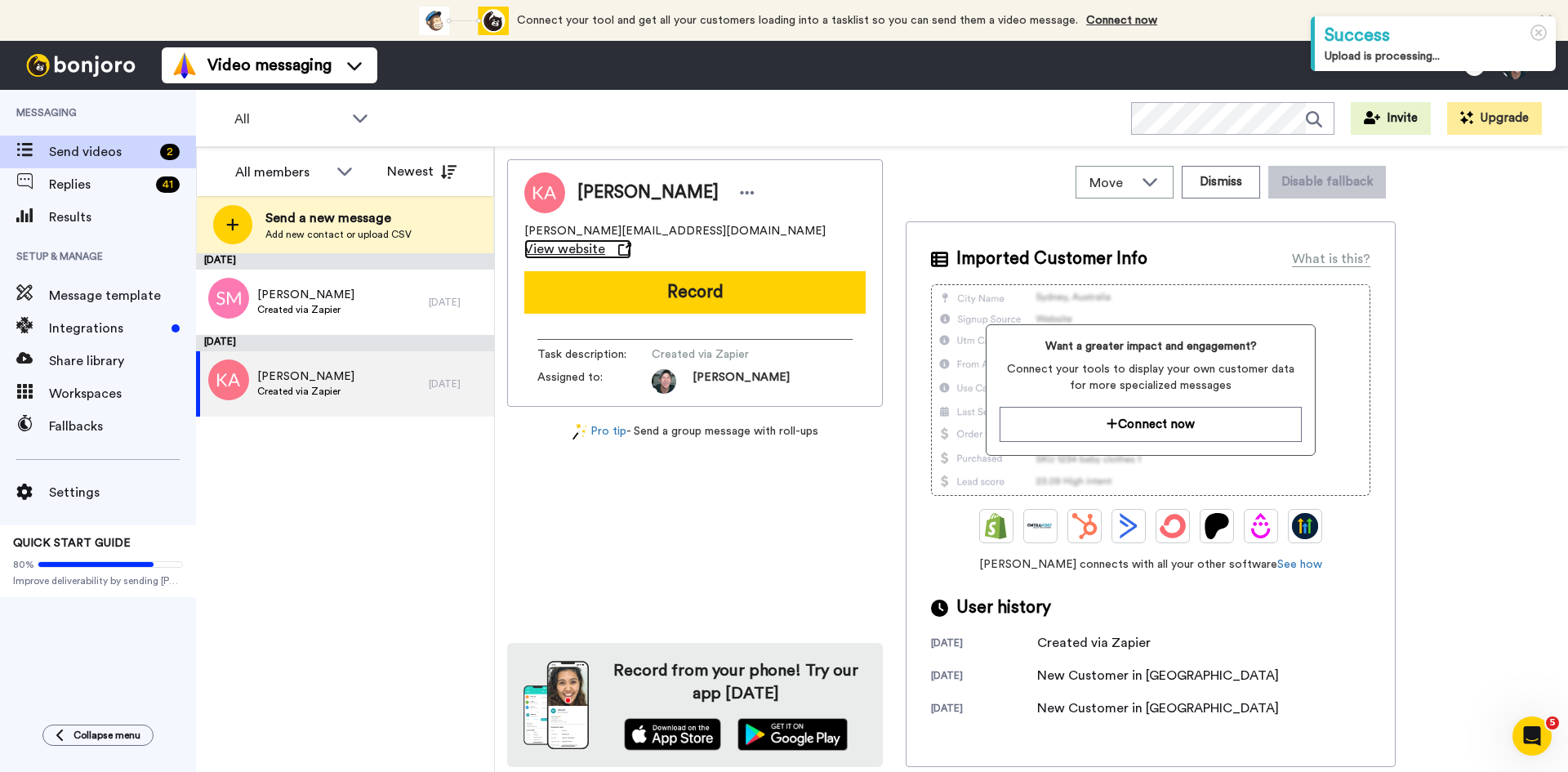
click at [605, 239] on span "View website" at bounding box center [564, 248] width 81 height 20
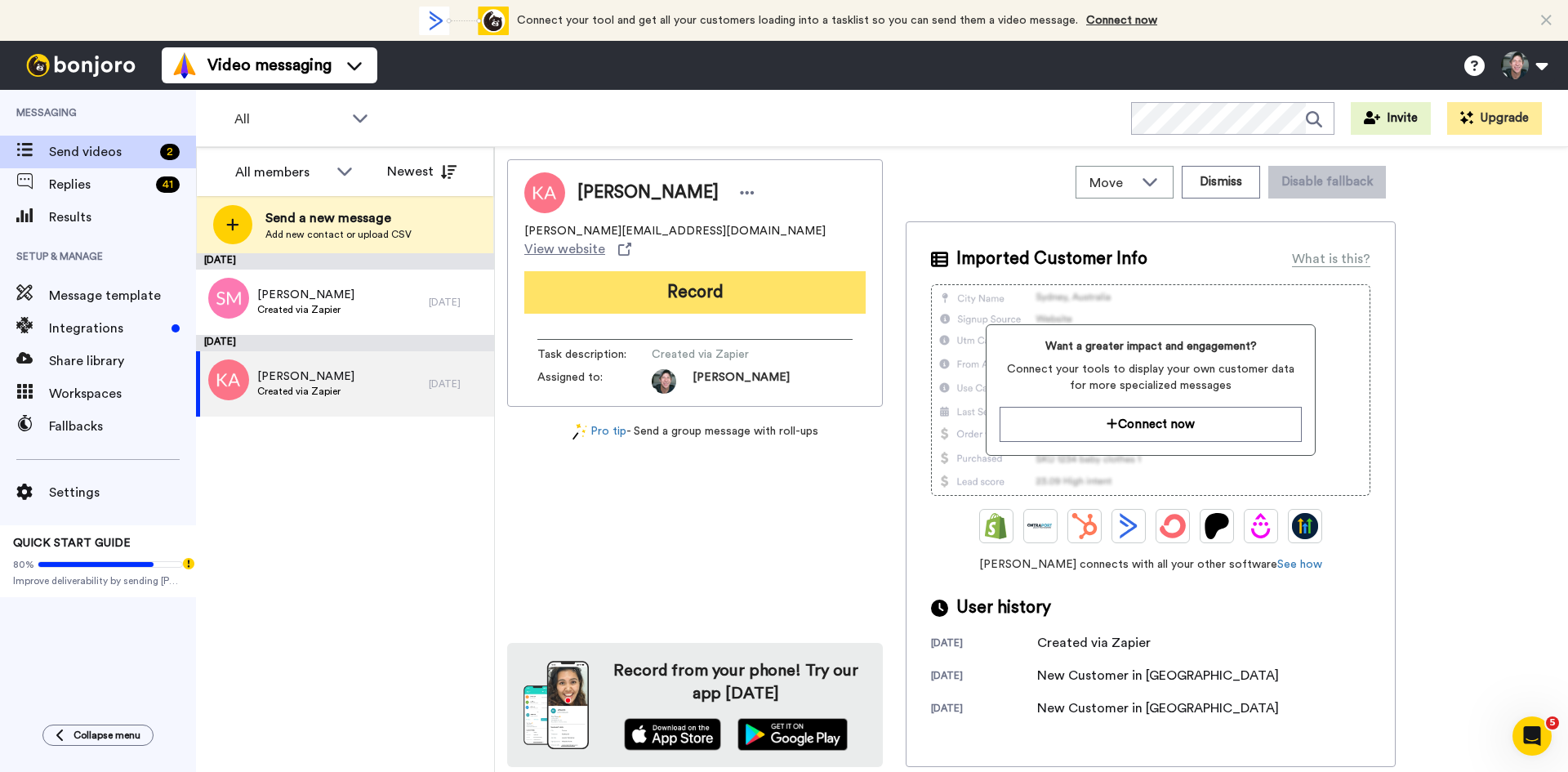
click at [655, 272] on button "Record" at bounding box center [694, 292] width 341 height 42
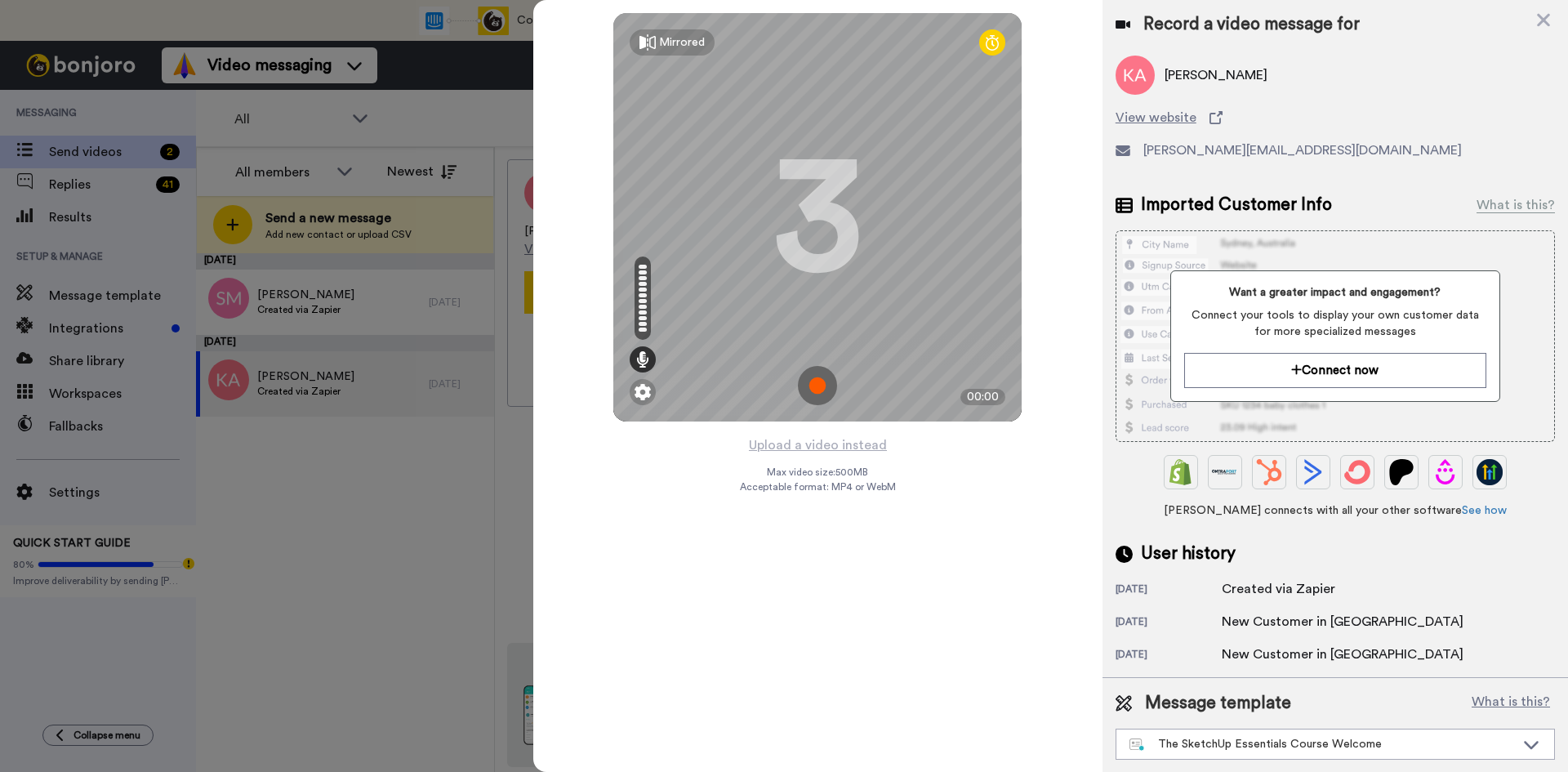
click at [819, 383] on img at bounding box center [818, 386] width 40 height 40
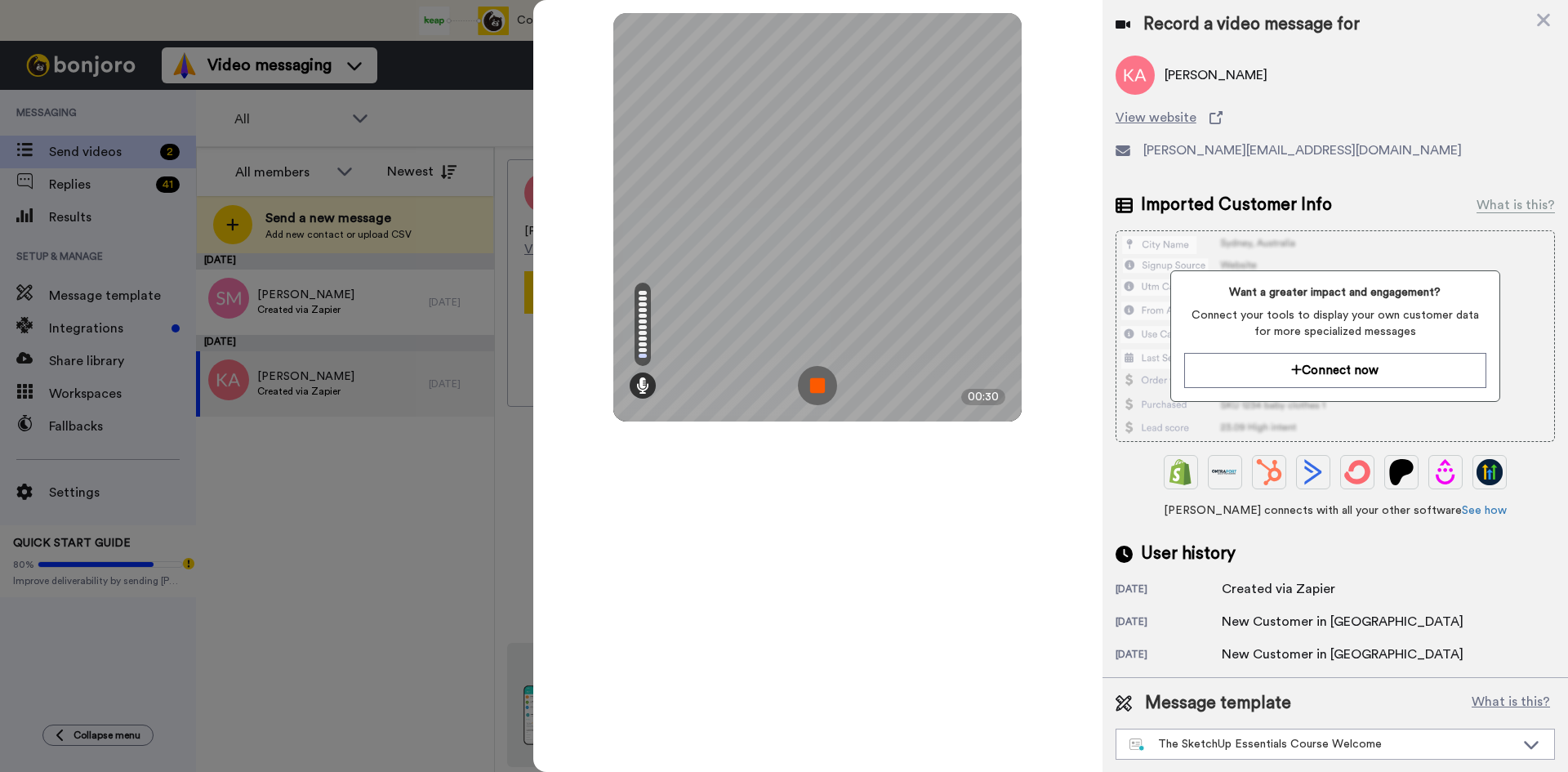
click at [819, 383] on img at bounding box center [818, 386] width 40 height 40
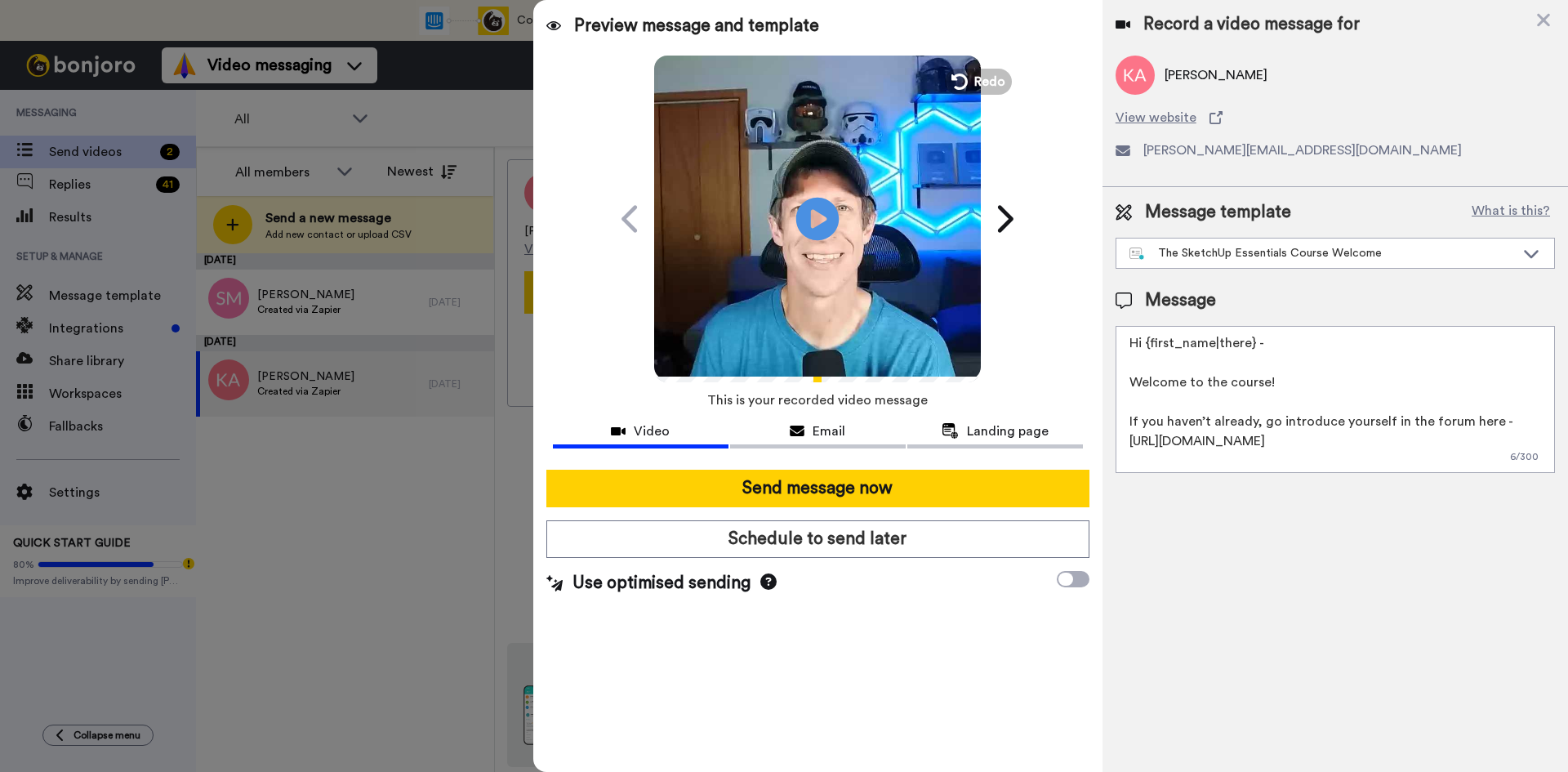
click at [812, 218] on icon "Play/Pause" at bounding box center [818, 218] width 43 height 77
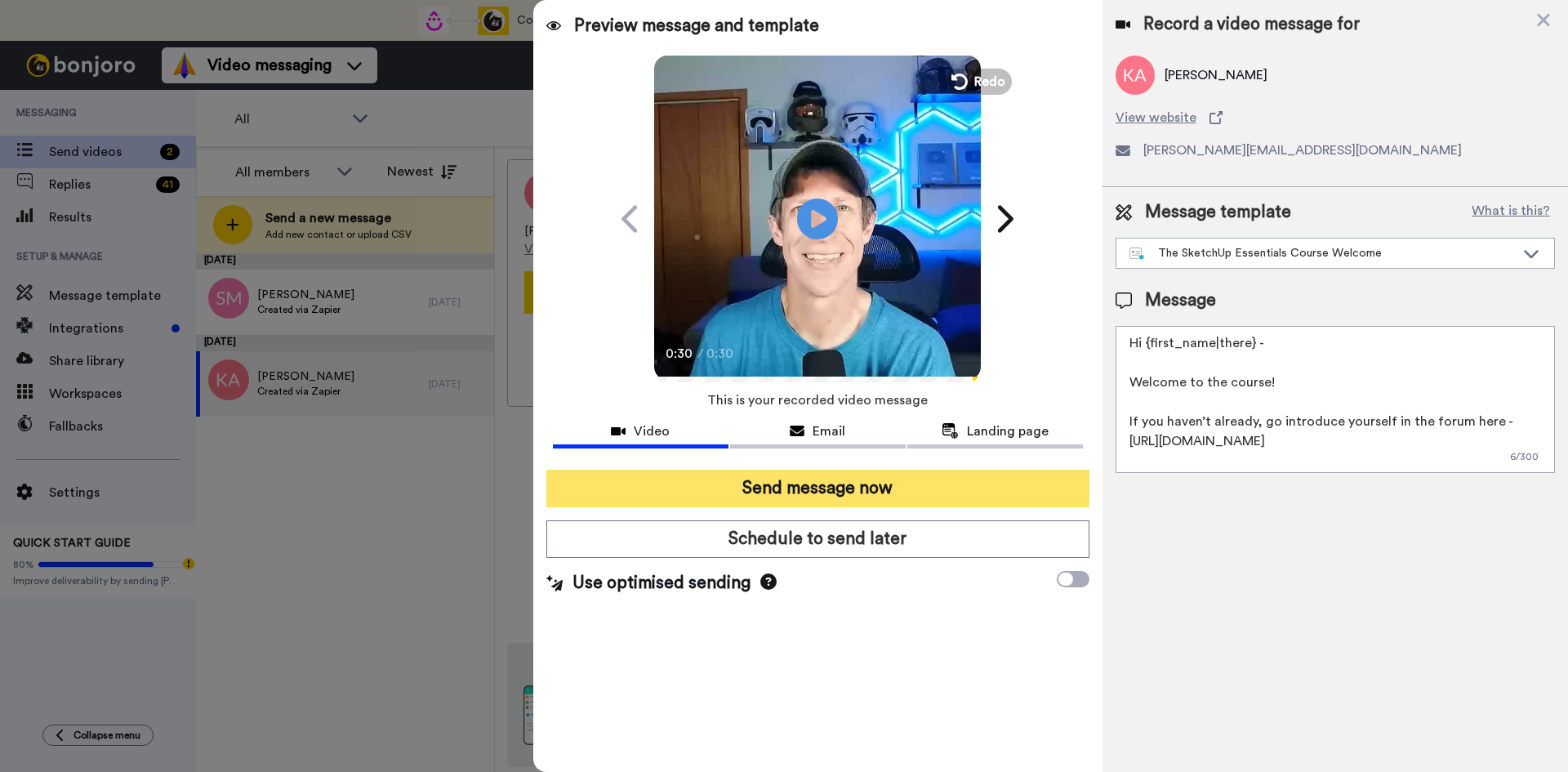
click at [841, 491] on button "Send message now" at bounding box center [818, 489] width 543 height 38
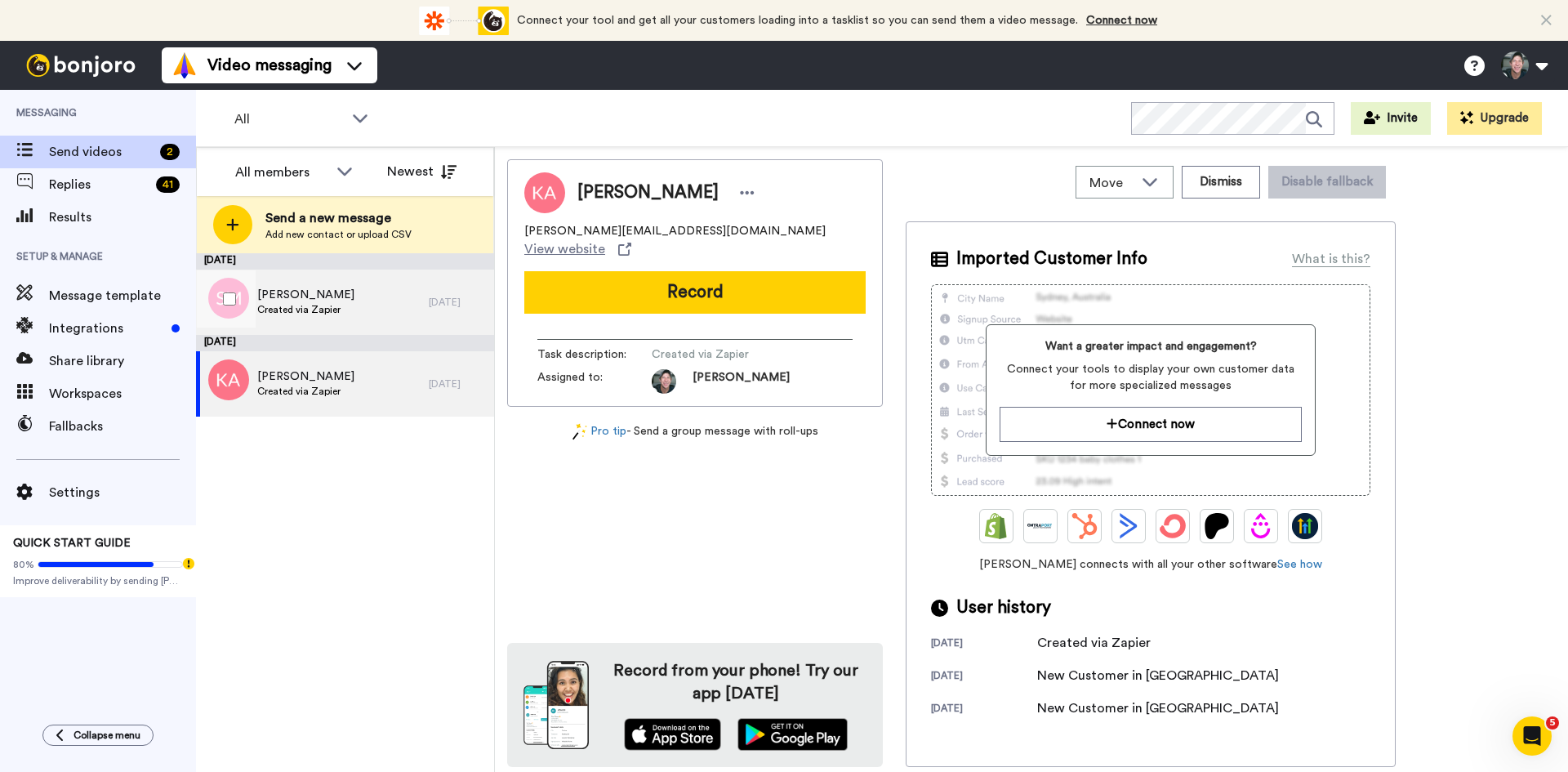
click at [321, 306] on span "Created via Zapier" at bounding box center [305, 309] width 97 height 13
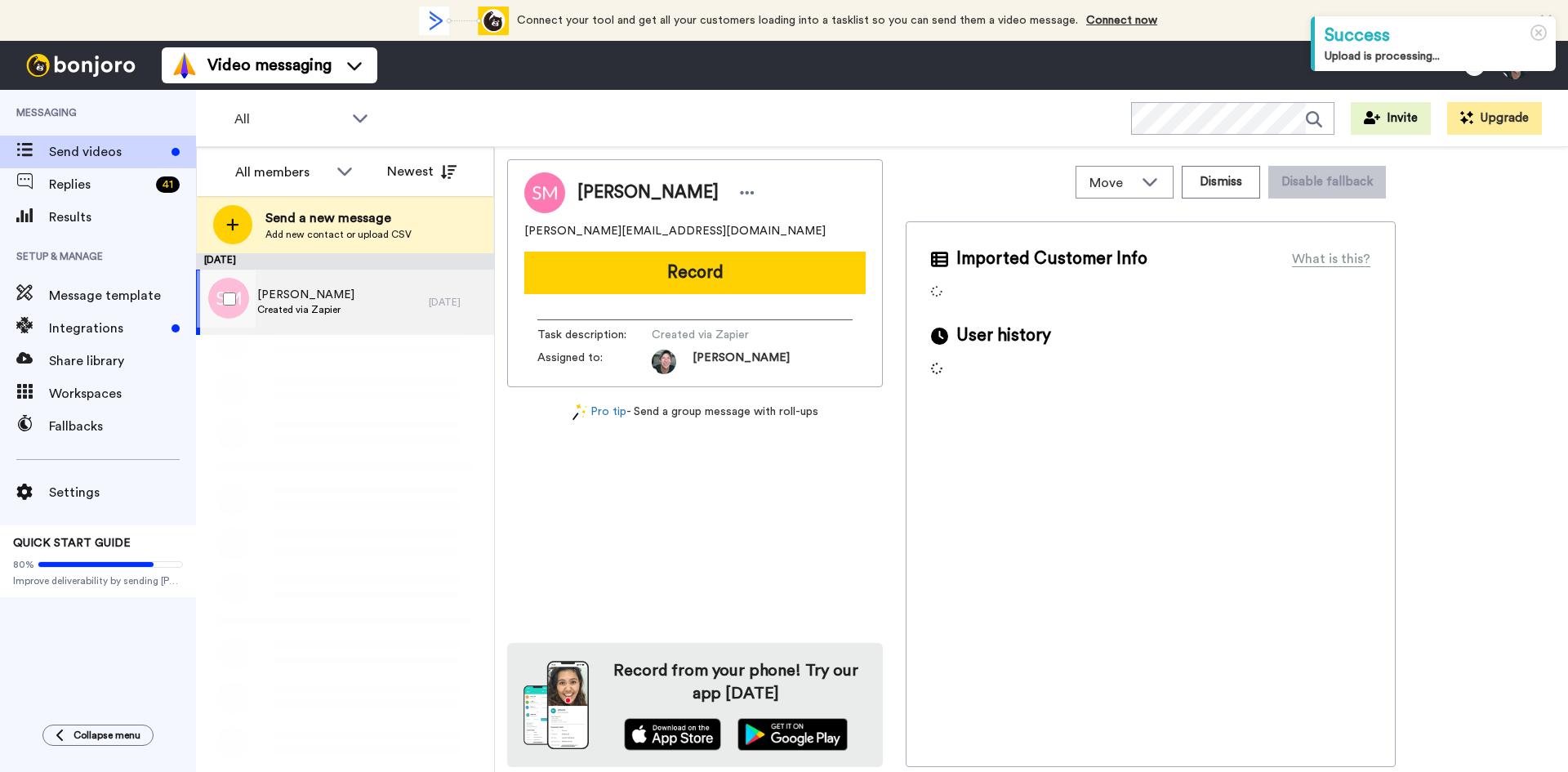
click at [326, 291] on span "[PERSON_NAME]" at bounding box center [305, 295] width 97 height 16
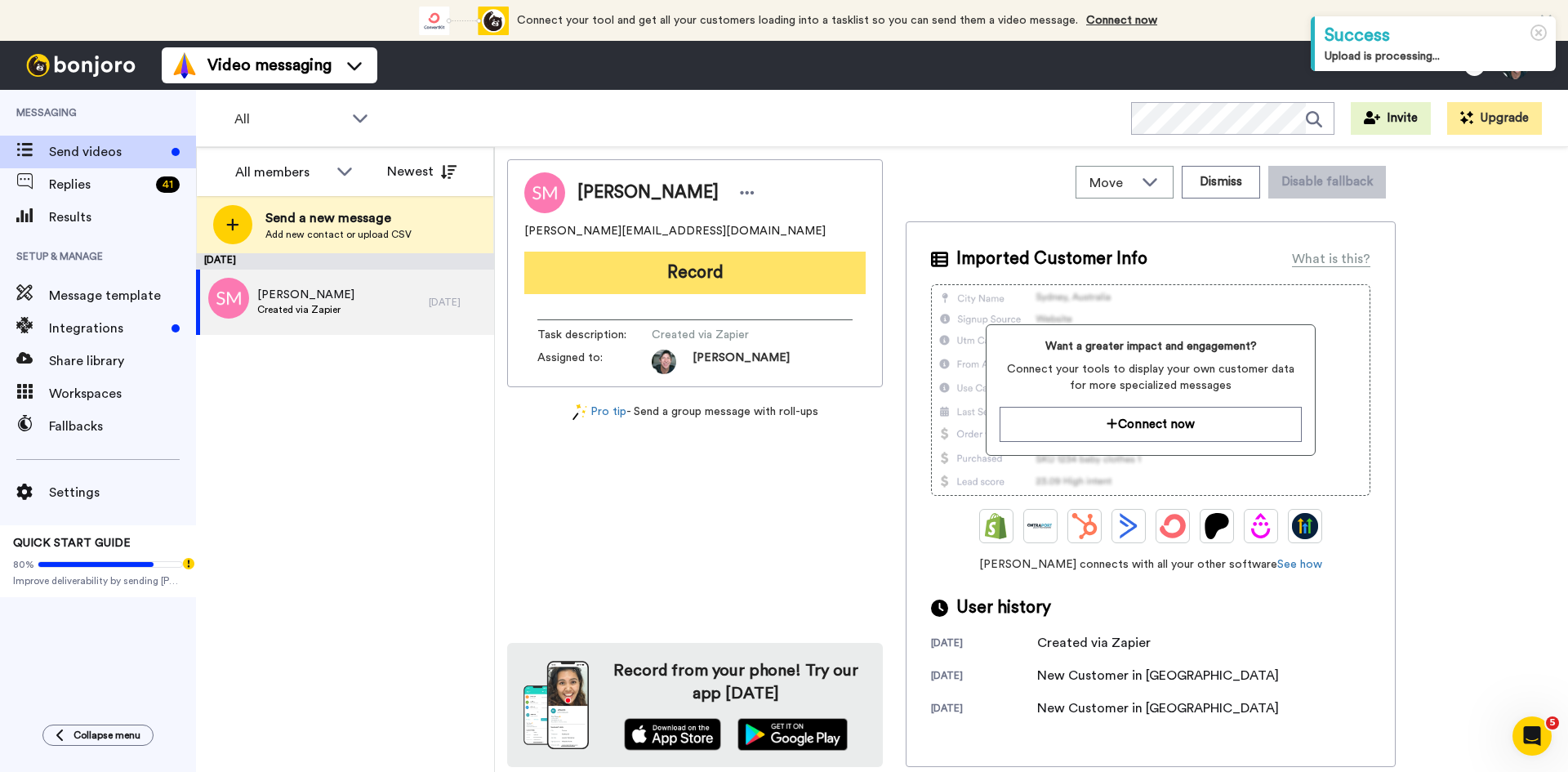
click at [692, 267] on button "Record" at bounding box center [694, 273] width 341 height 42
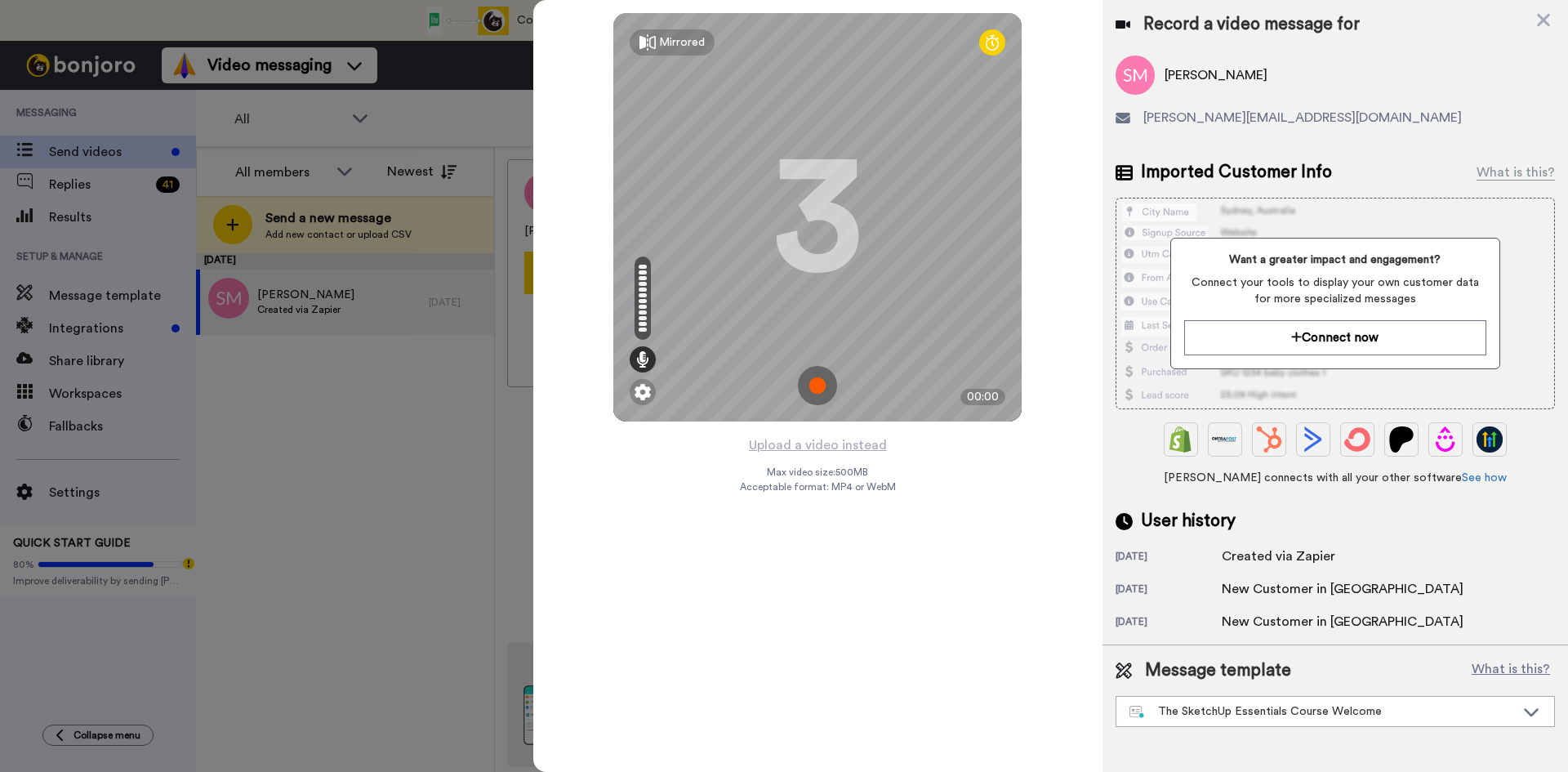
click at [817, 393] on img at bounding box center [818, 386] width 40 height 40
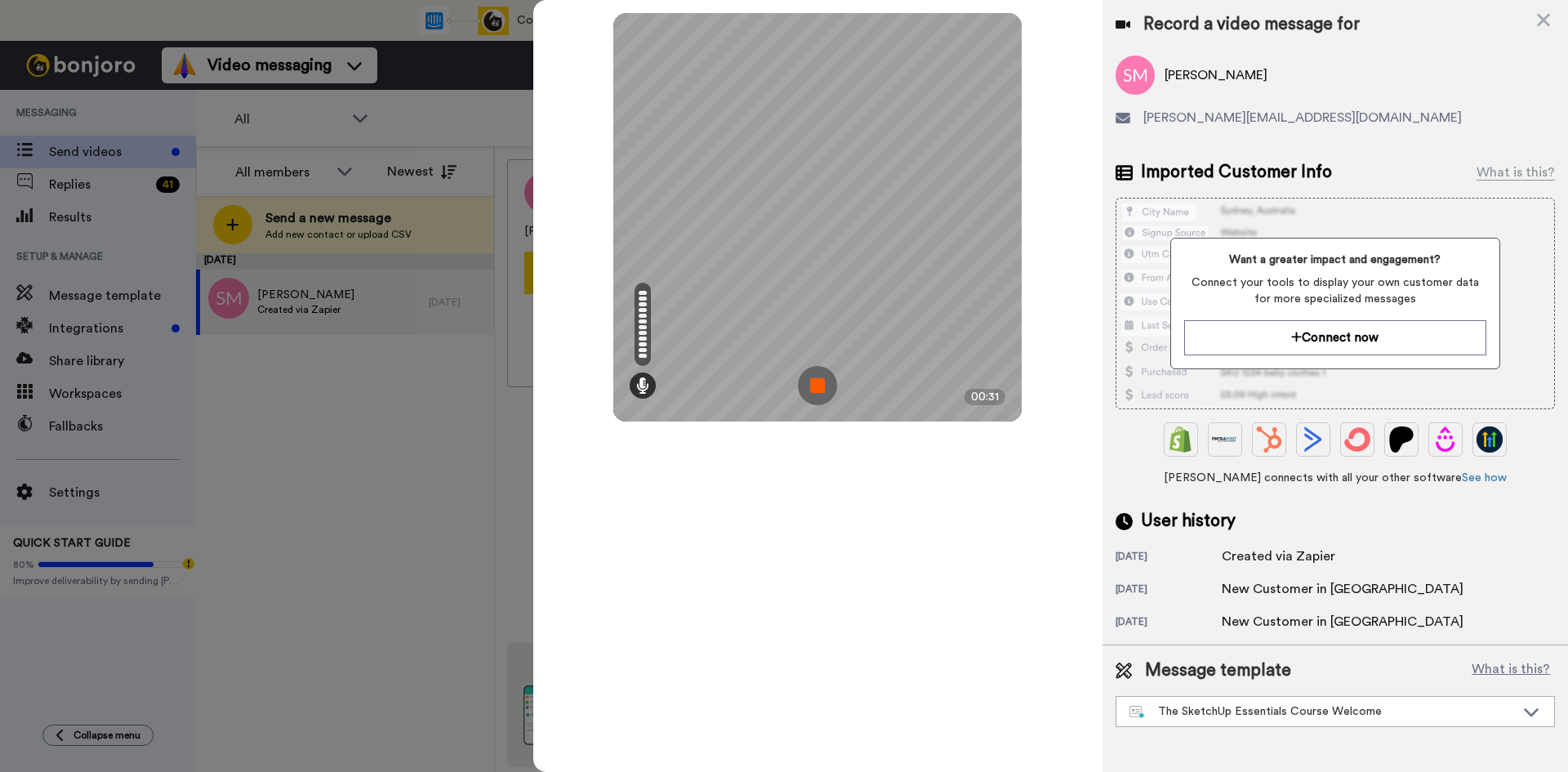
click at [817, 393] on img at bounding box center [818, 386] width 40 height 40
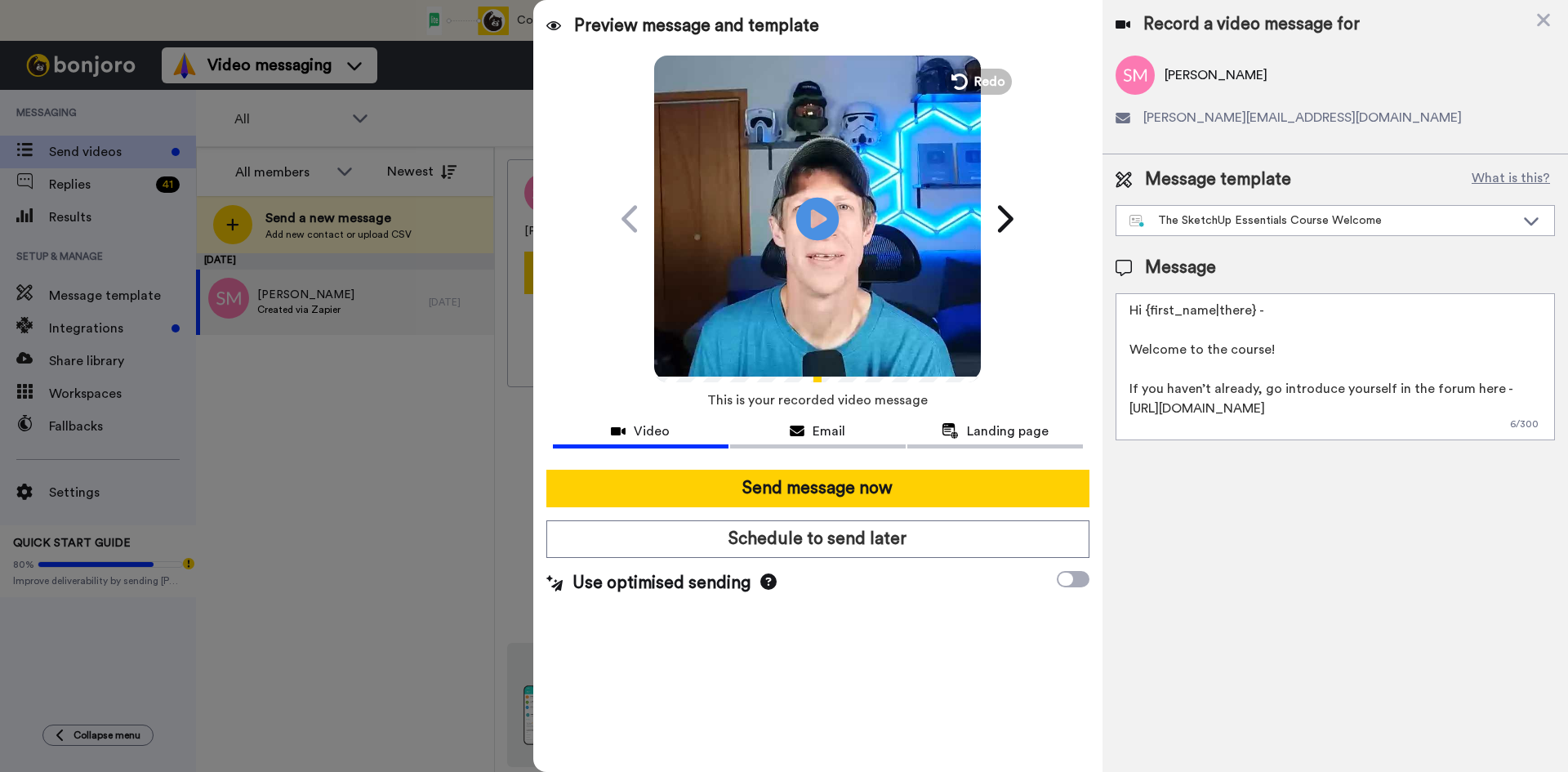
click at [815, 221] on icon "Play/Pause" at bounding box center [818, 218] width 43 height 77
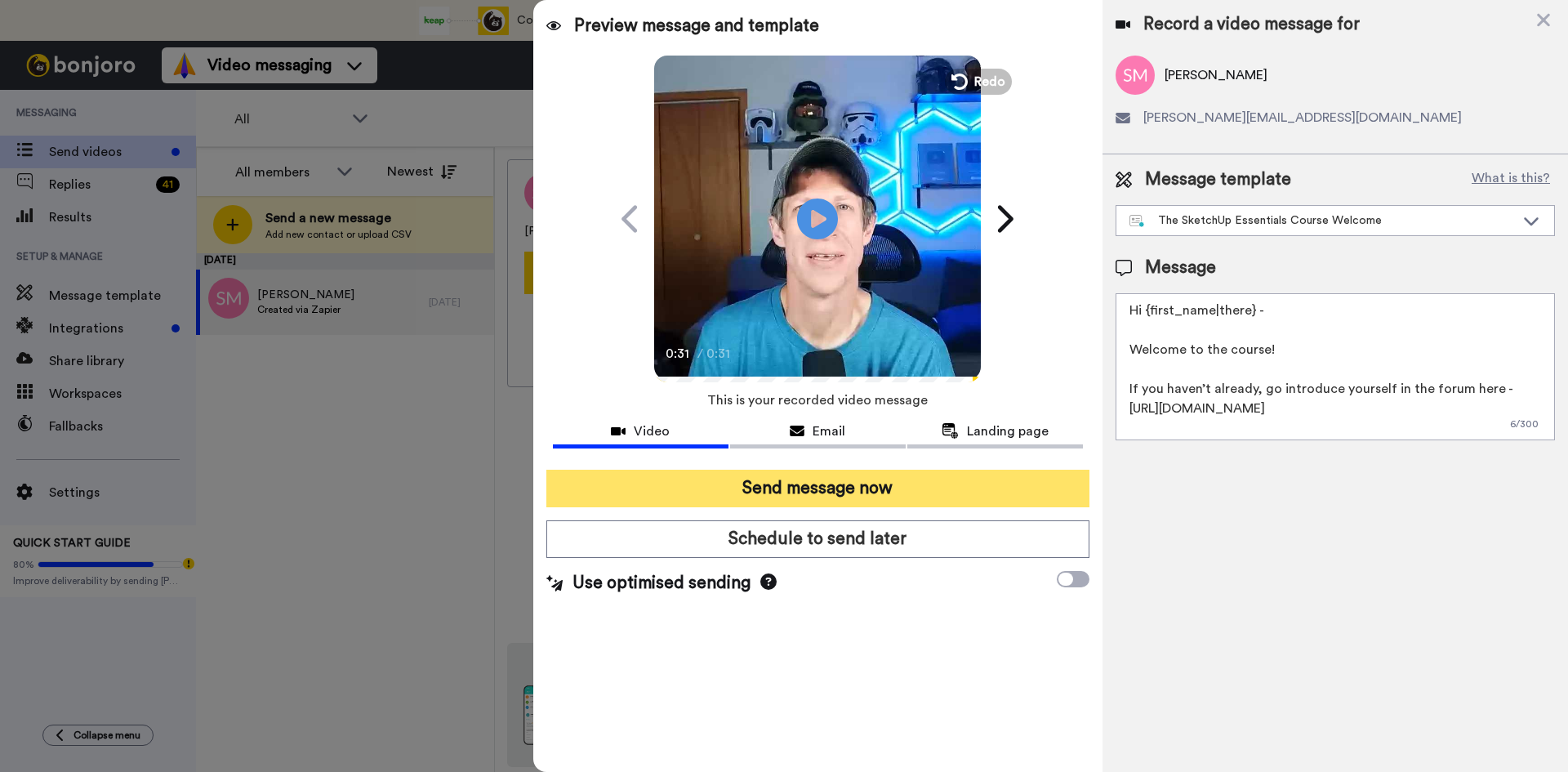
click at [823, 485] on button "Send message now" at bounding box center [818, 489] width 543 height 38
